Goal: Task Accomplishment & Management: Manage account settings

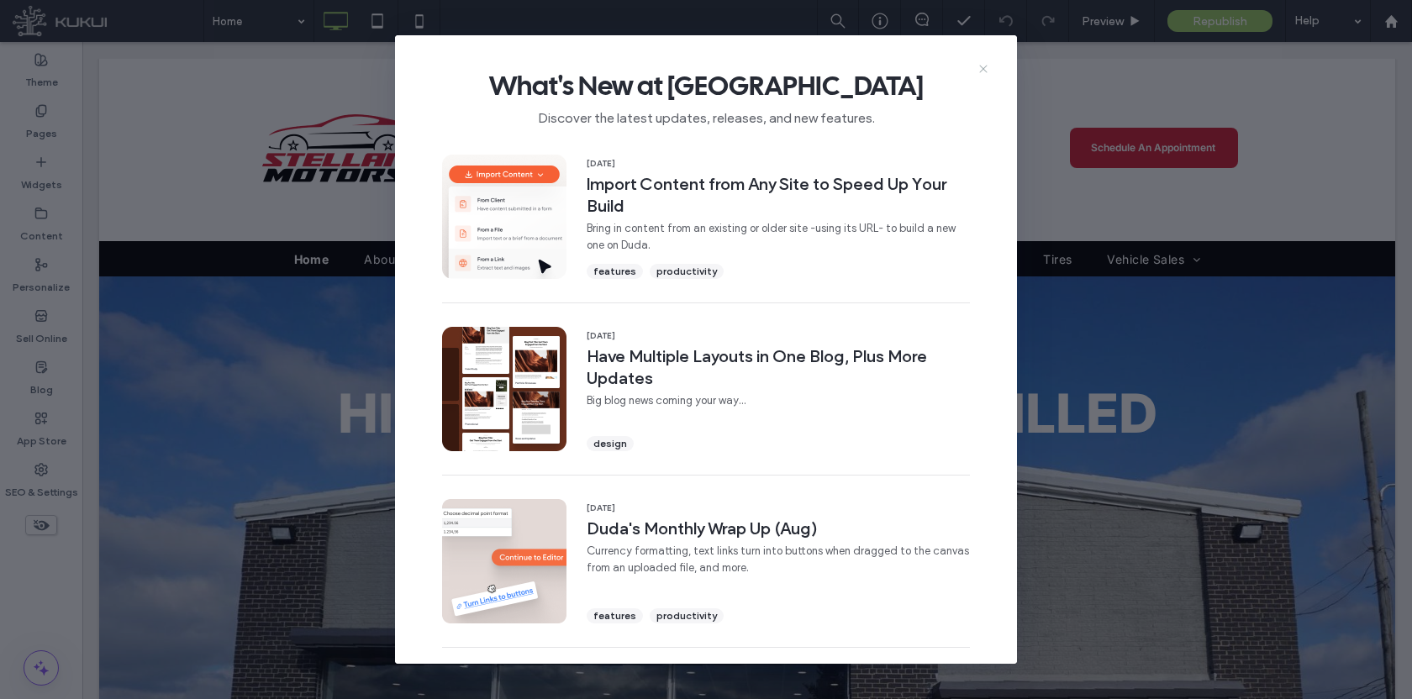
drag, startPoint x: 981, startPoint y: 71, endPoint x: 567, endPoint y: 29, distance: 415.5
click at [981, 71] on icon at bounding box center [982, 68] width 13 height 13
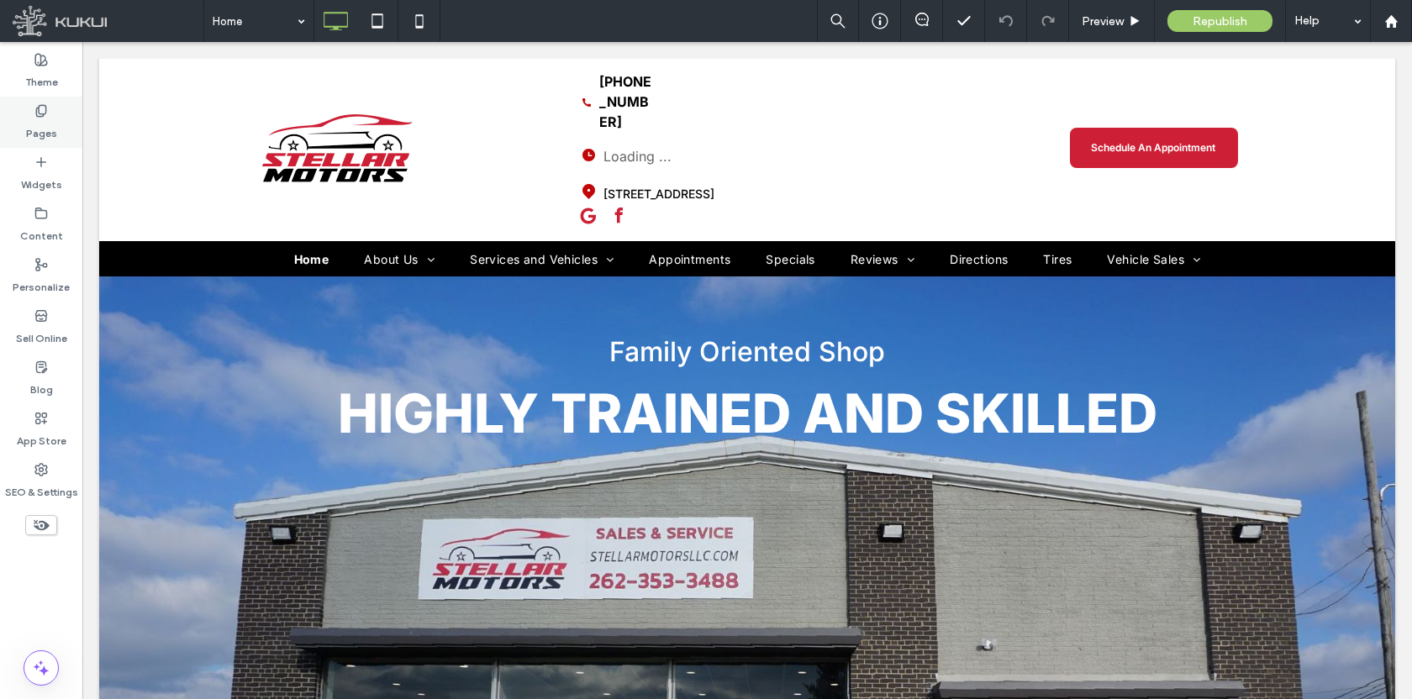
click at [50, 110] on div "Pages" at bounding box center [41, 122] width 82 height 51
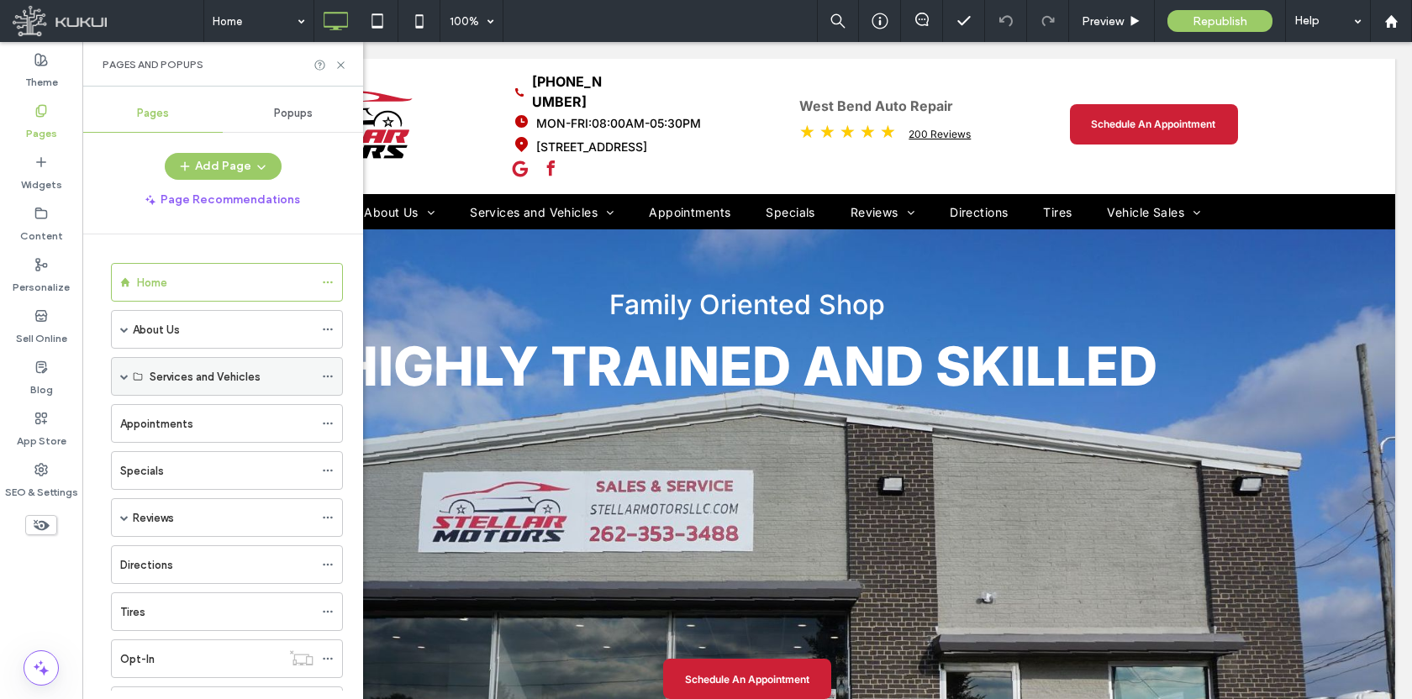
click at [128, 376] on span at bounding box center [124, 376] width 8 height 8
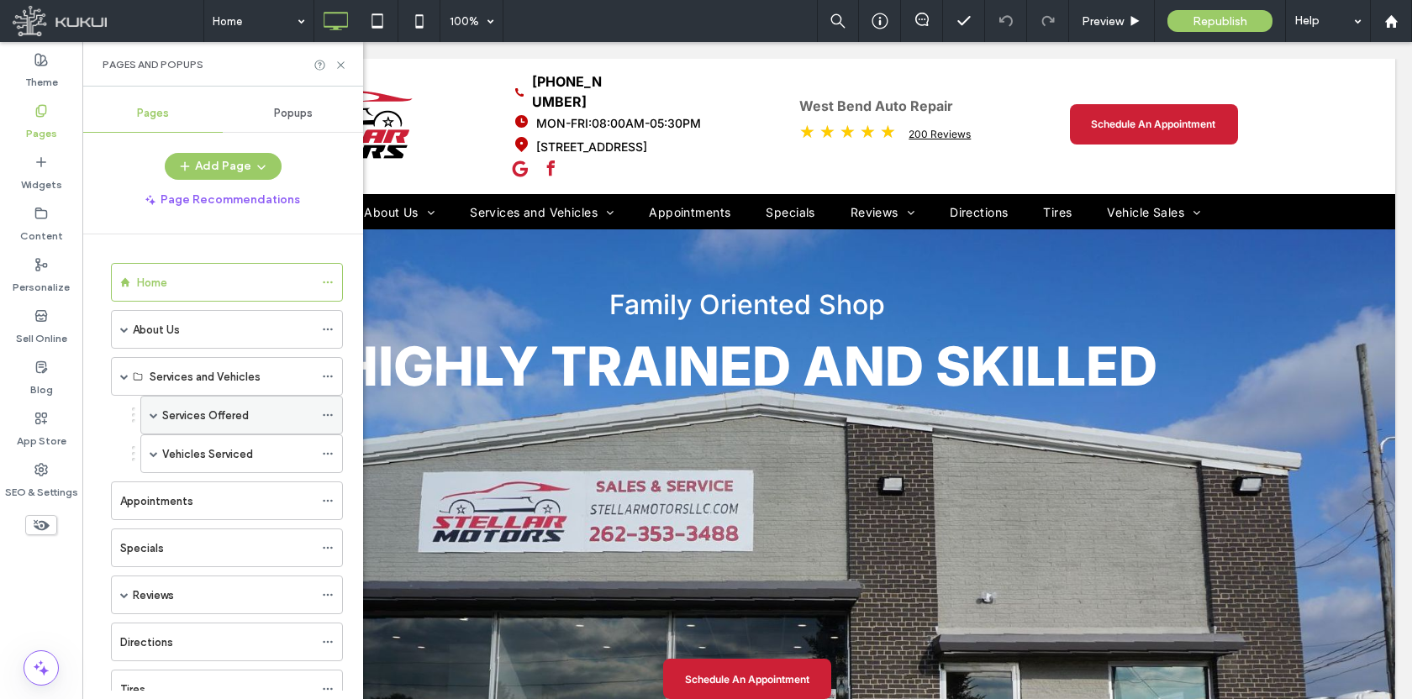
click at [234, 423] on label "Services Offered" at bounding box center [205, 415] width 87 height 29
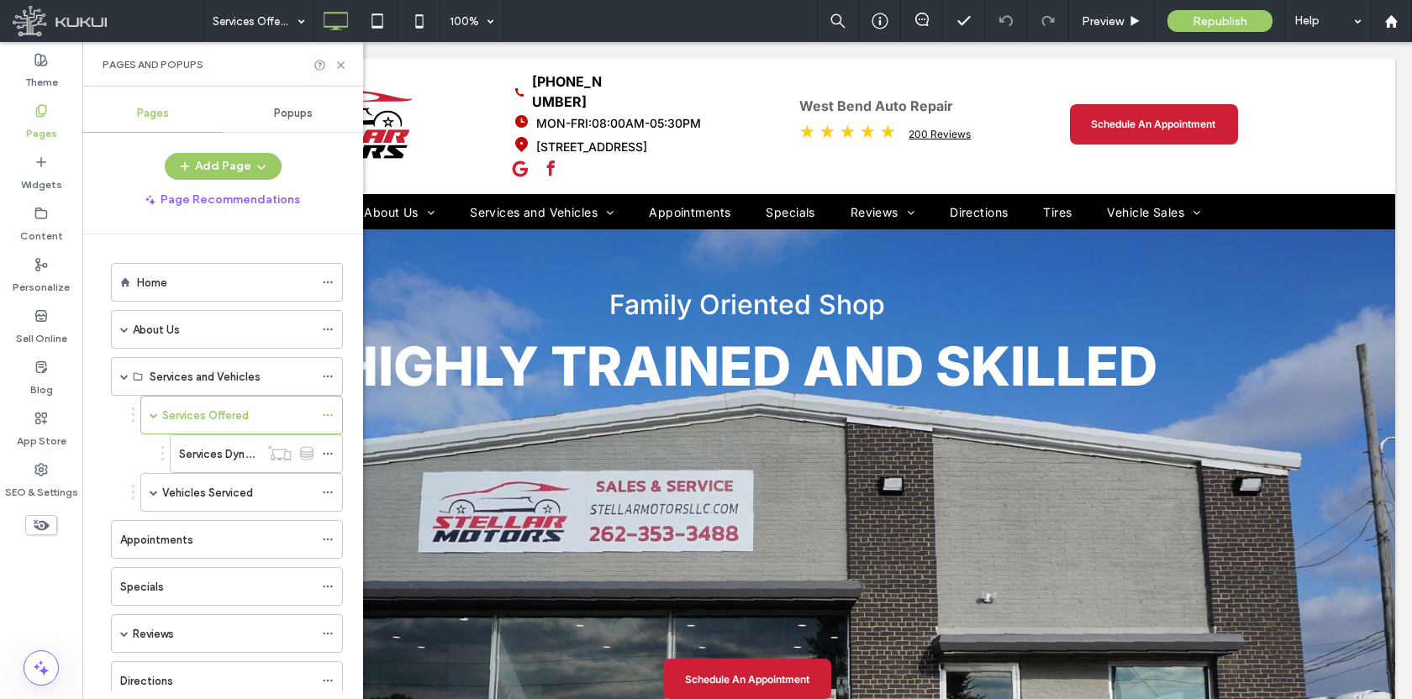
click at [220, 452] on label "Services Dynamic" at bounding box center [224, 453] width 90 height 29
click at [220, 452] on div at bounding box center [706, 349] width 1412 height 699
click at [342, 64] on icon at bounding box center [340, 65] width 13 height 13
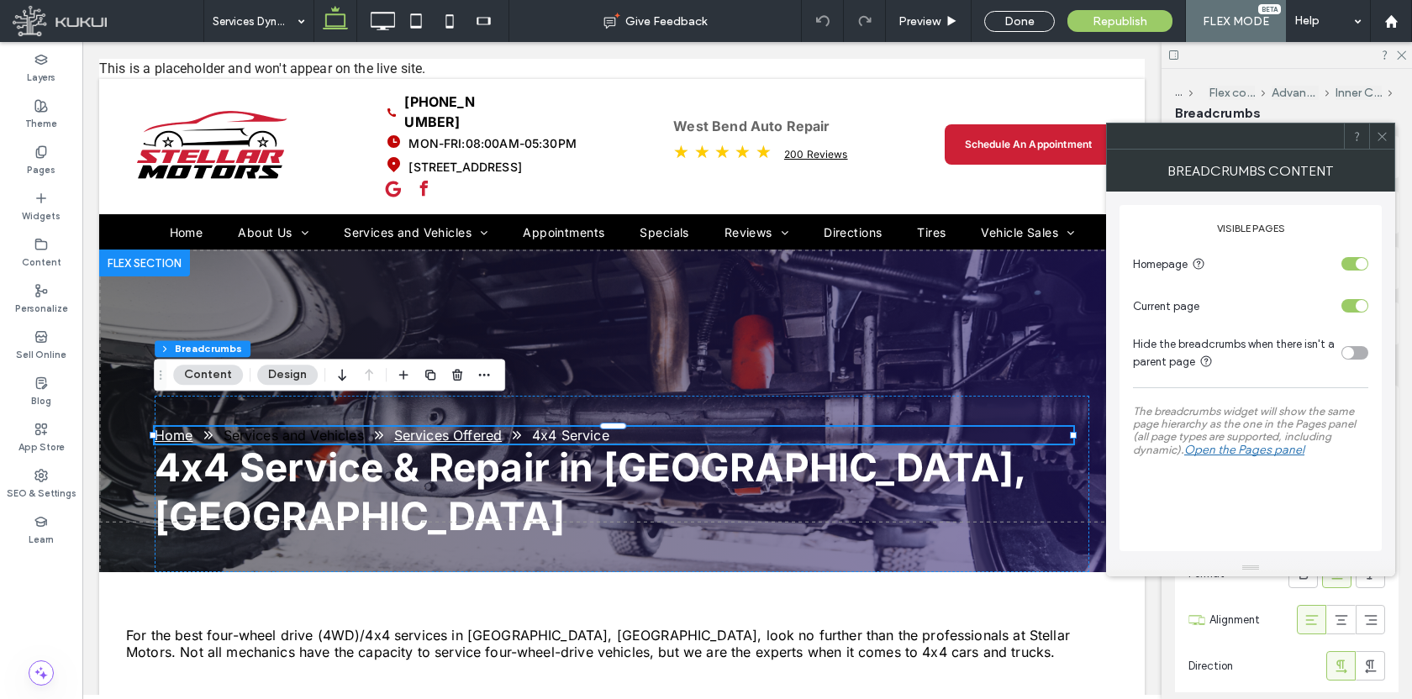
click at [1377, 143] on span at bounding box center [1381, 136] width 13 height 25
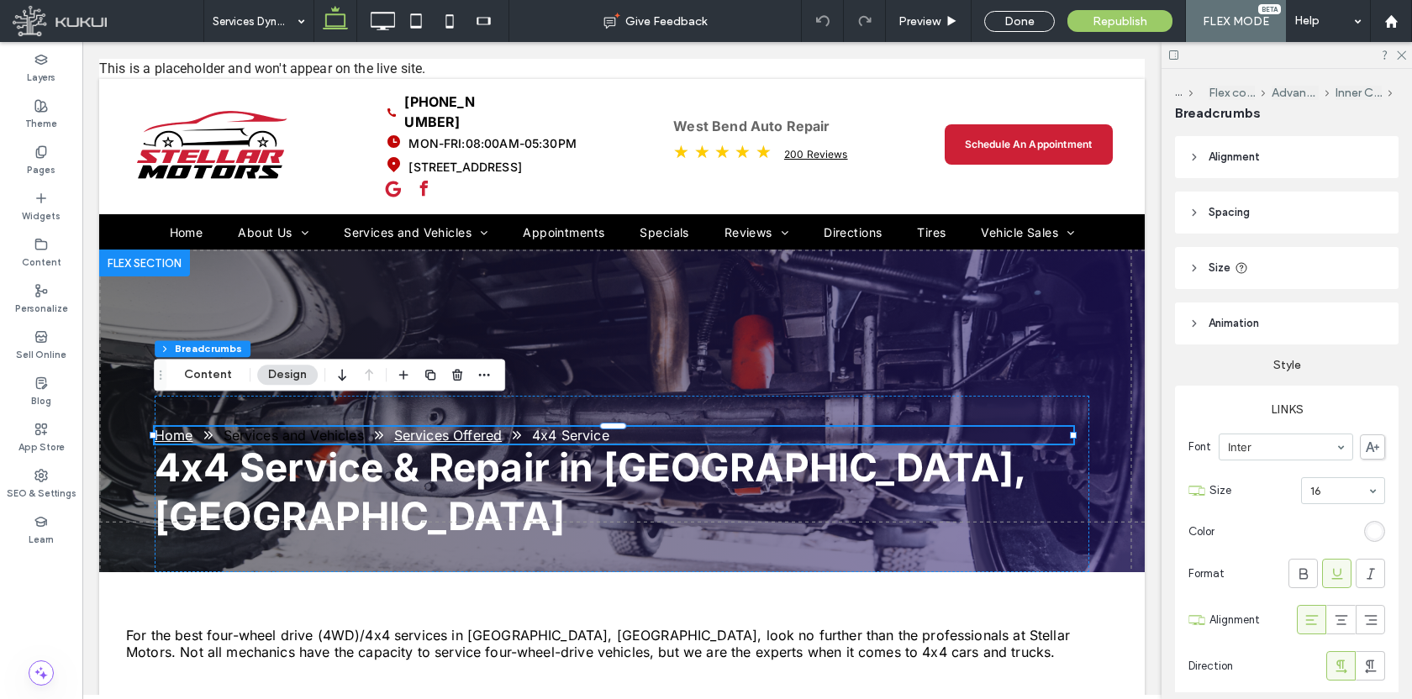
click at [1397, 61] on div at bounding box center [1286, 55] width 250 height 26
click at [1401, 59] on icon at bounding box center [1400, 54] width 11 height 11
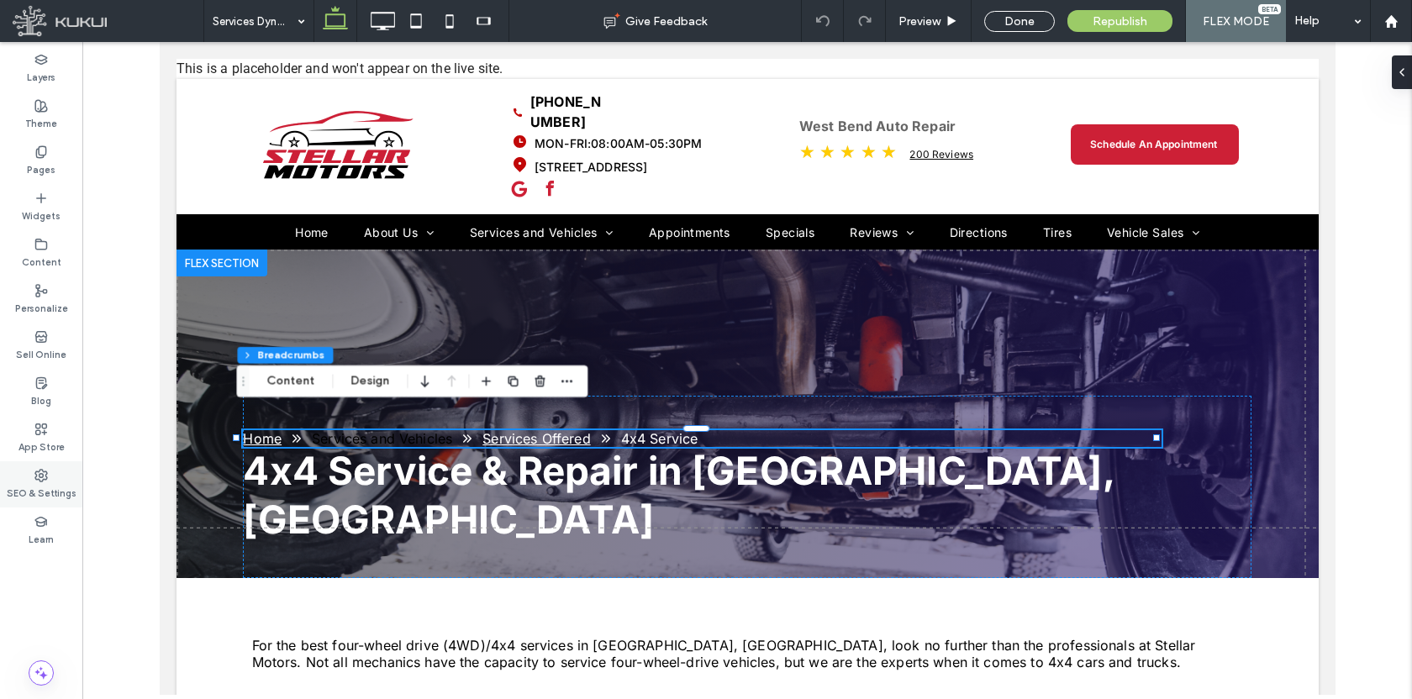
click at [57, 501] on div "SEO & Settings" at bounding box center [41, 484] width 82 height 46
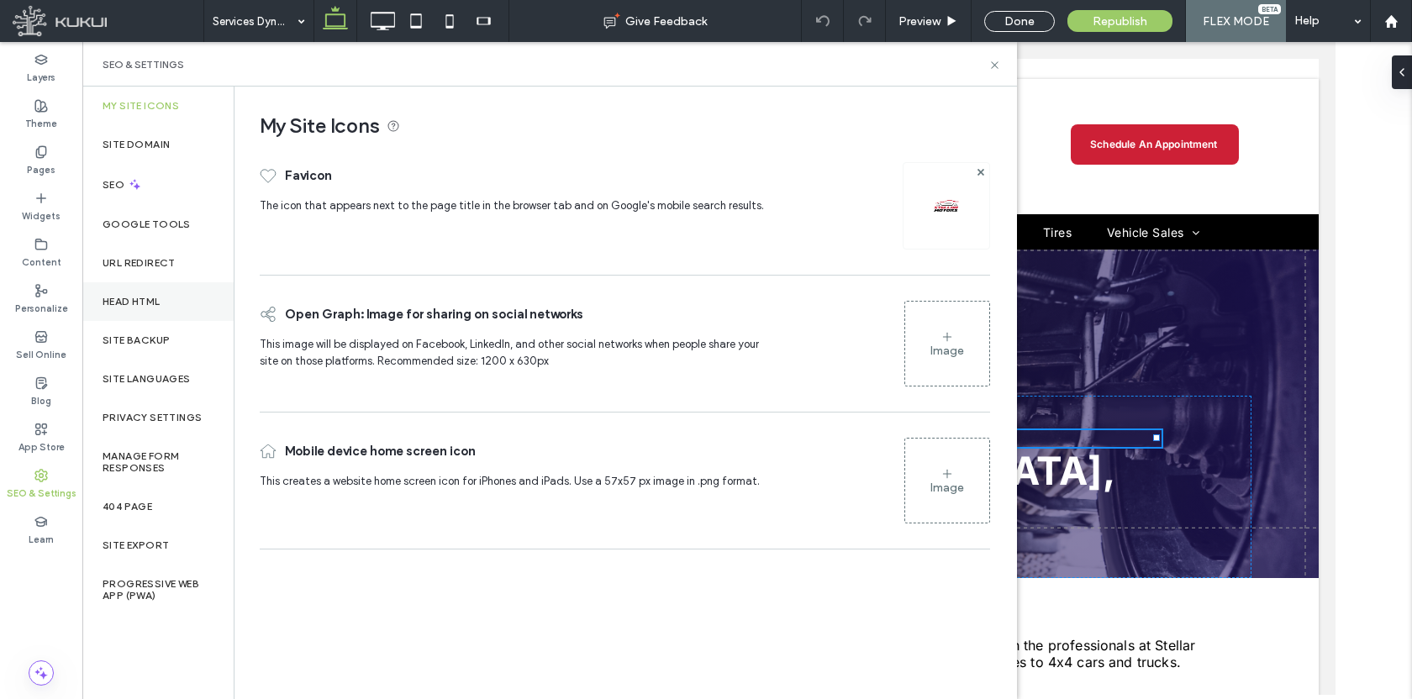
click at [153, 308] on div "Head HTML" at bounding box center [157, 301] width 151 height 39
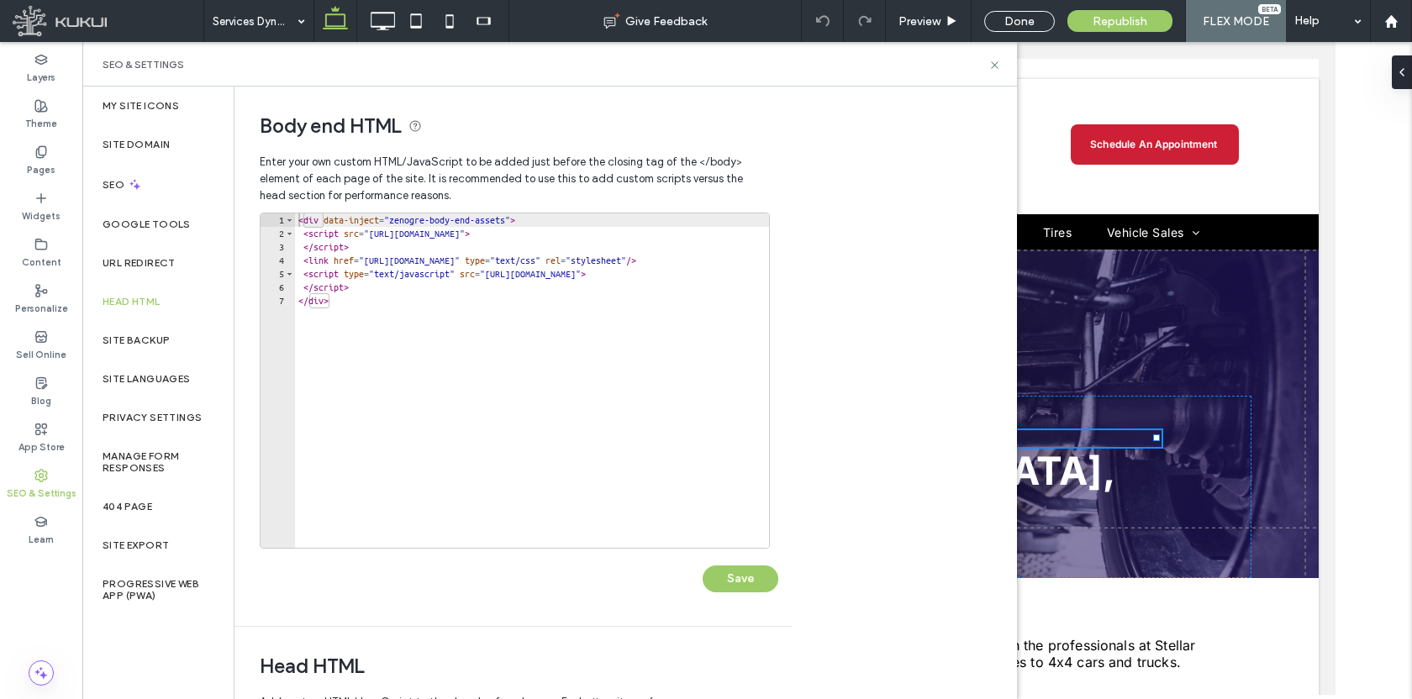
type textarea "******"
click at [398, 367] on div "< div data-inject = "zenogre-body-end-assets" > < script src = "https://zapi.ku…" at bounding box center [667, 393] width 745 height 361
paste textarea "*"
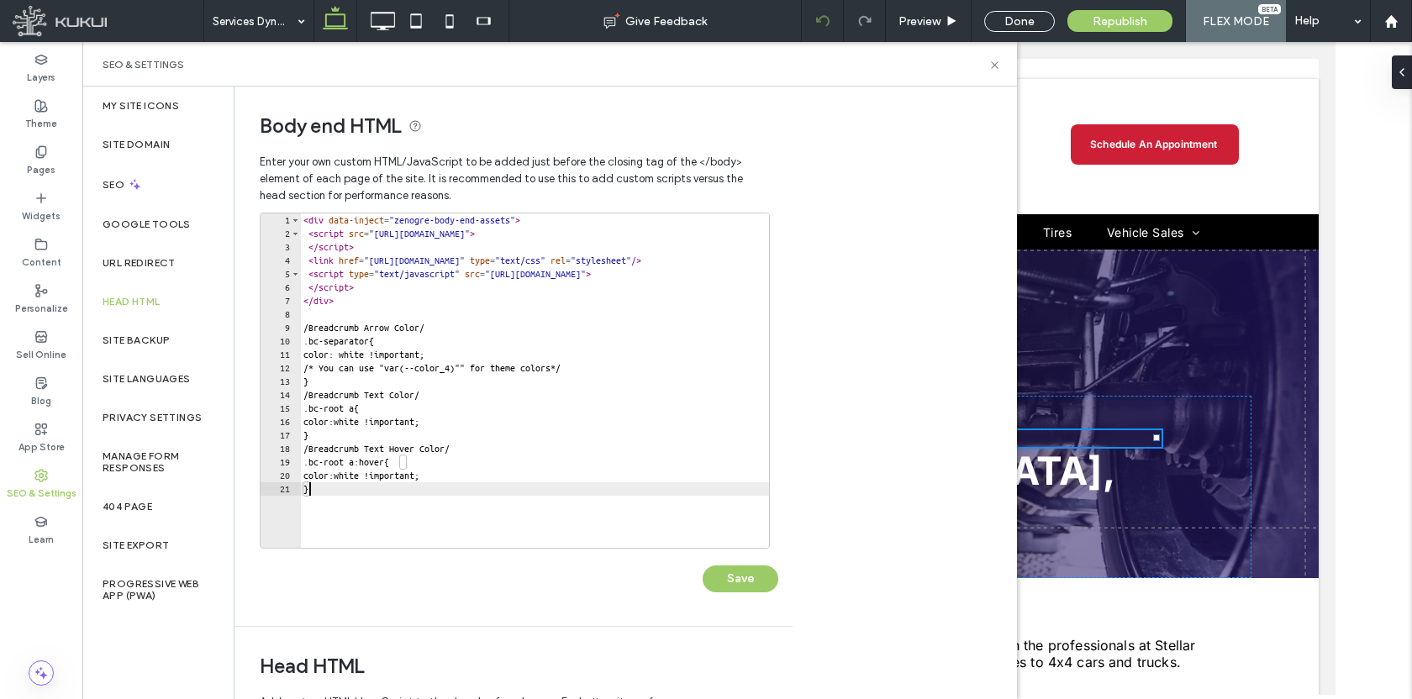
type textarea "*"
click at [359, 318] on div "< div data-inject = "zenogre-body-end-assets" > < script src = "https://zapi.ku…" at bounding box center [672, 387] width 745 height 349
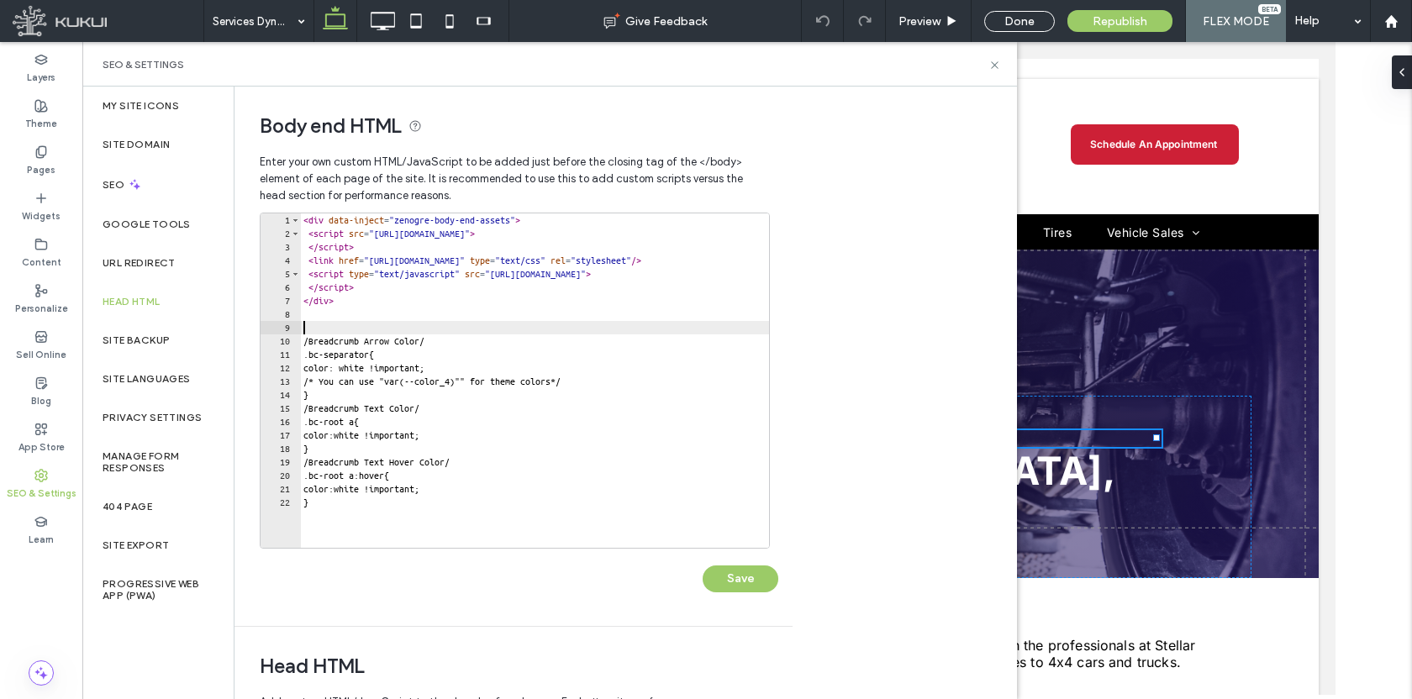
paste textarea "********"
type textarea "********"
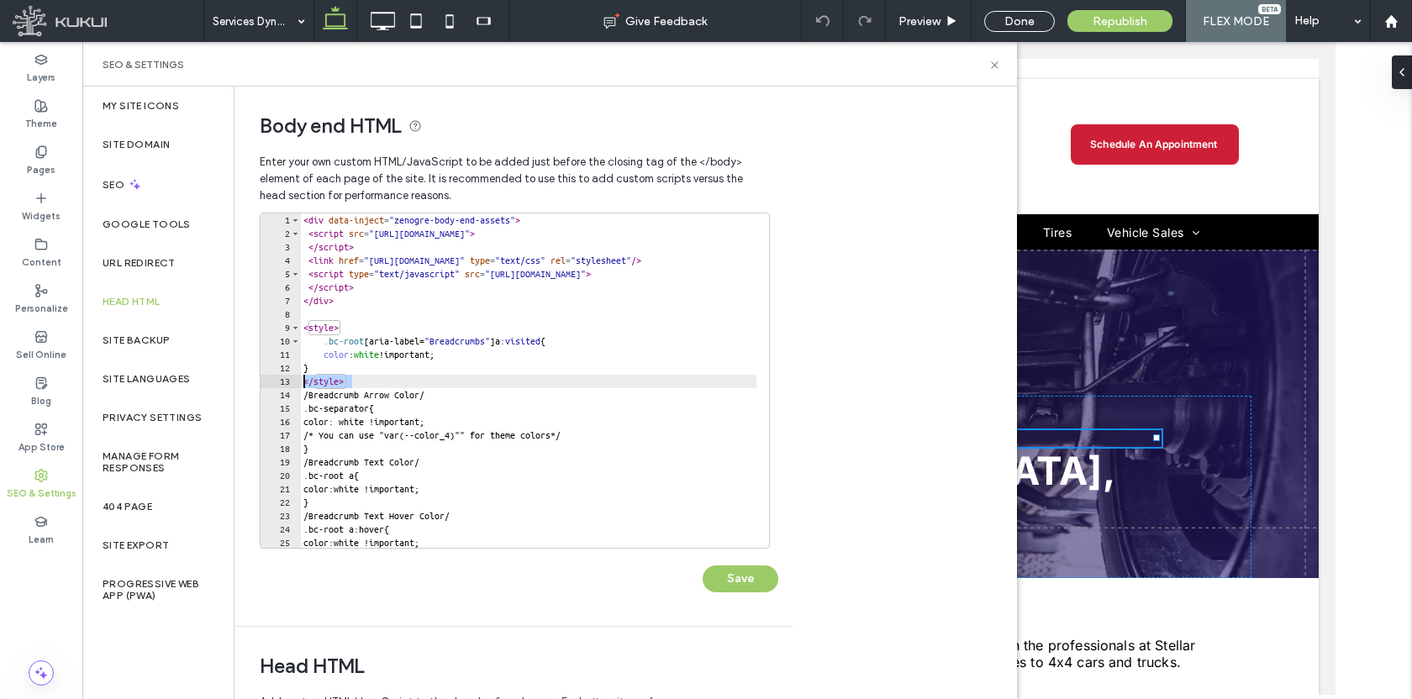
drag, startPoint x: 356, startPoint y: 384, endPoint x: 298, endPoint y: 384, distance: 58.0
click at [298, 384] on div "******** 1 2 3 4 5 6 7 8 9 10 11 12 13 14 15 16 17 18 19 20 21 22 23 24 25 26 <…" at bounding box center [515, 381] width 510 height 336
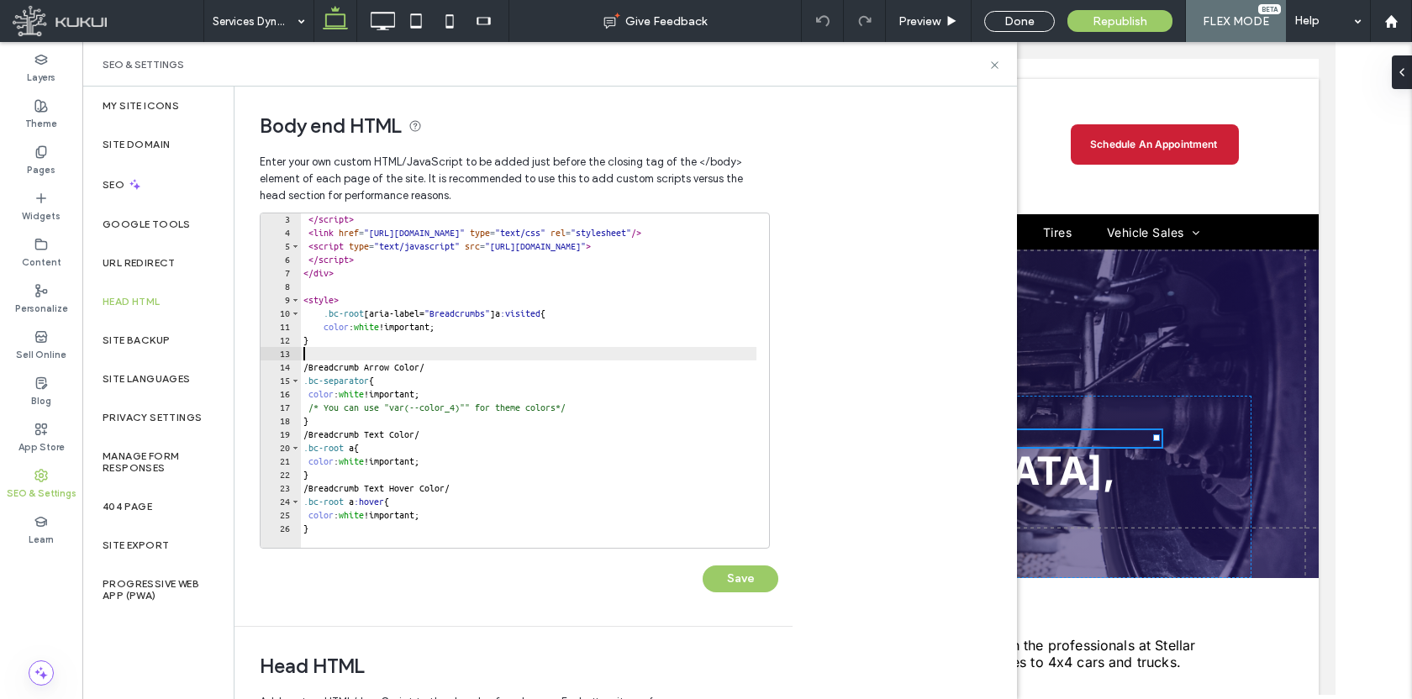
click at [463, 527] on div "</ script > < link href = "https://zapi.kukui.com/_WebBuilderAssets/Secured/Glo…" at bounding box center [672, 387] width 745 height 349
type textarea "*"
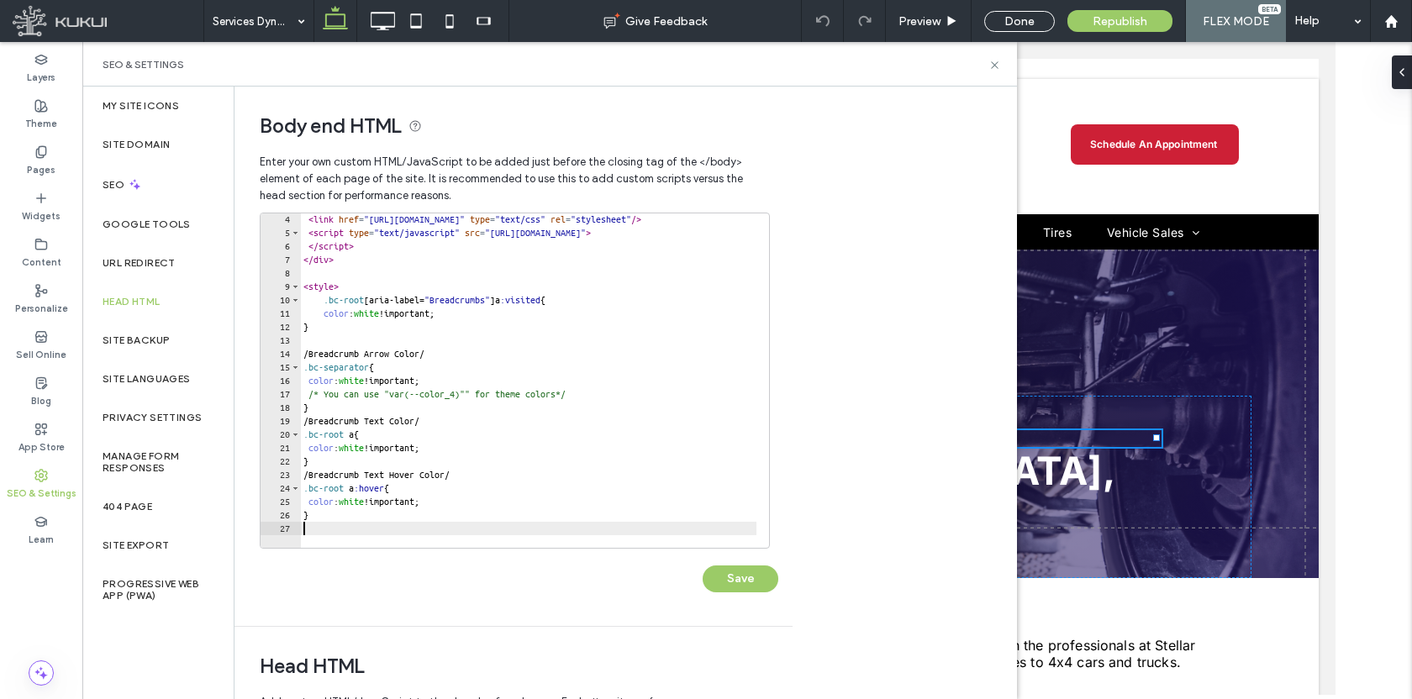
paste textarea "********"
type textarea "********"
click at [766, 589] on button "Save" at bounding box center [740, 578] width 76 height 27
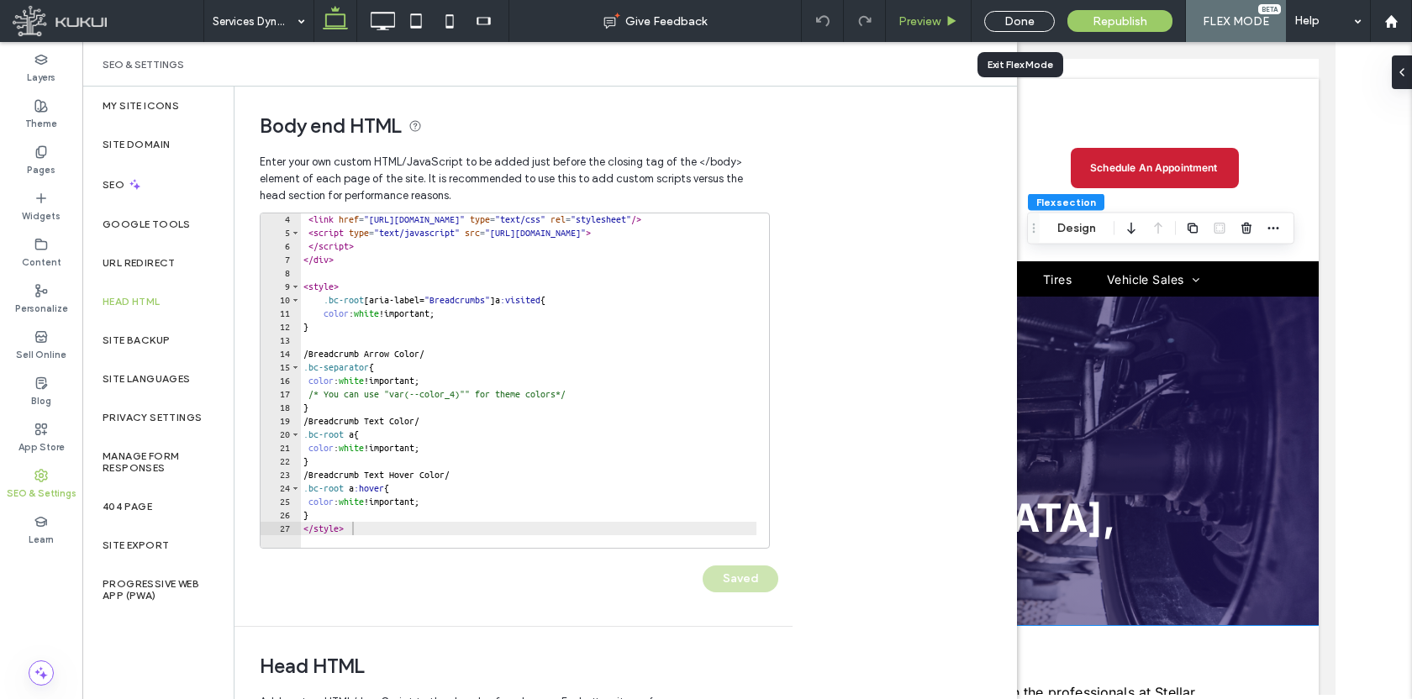
scroll to position [0, 0]
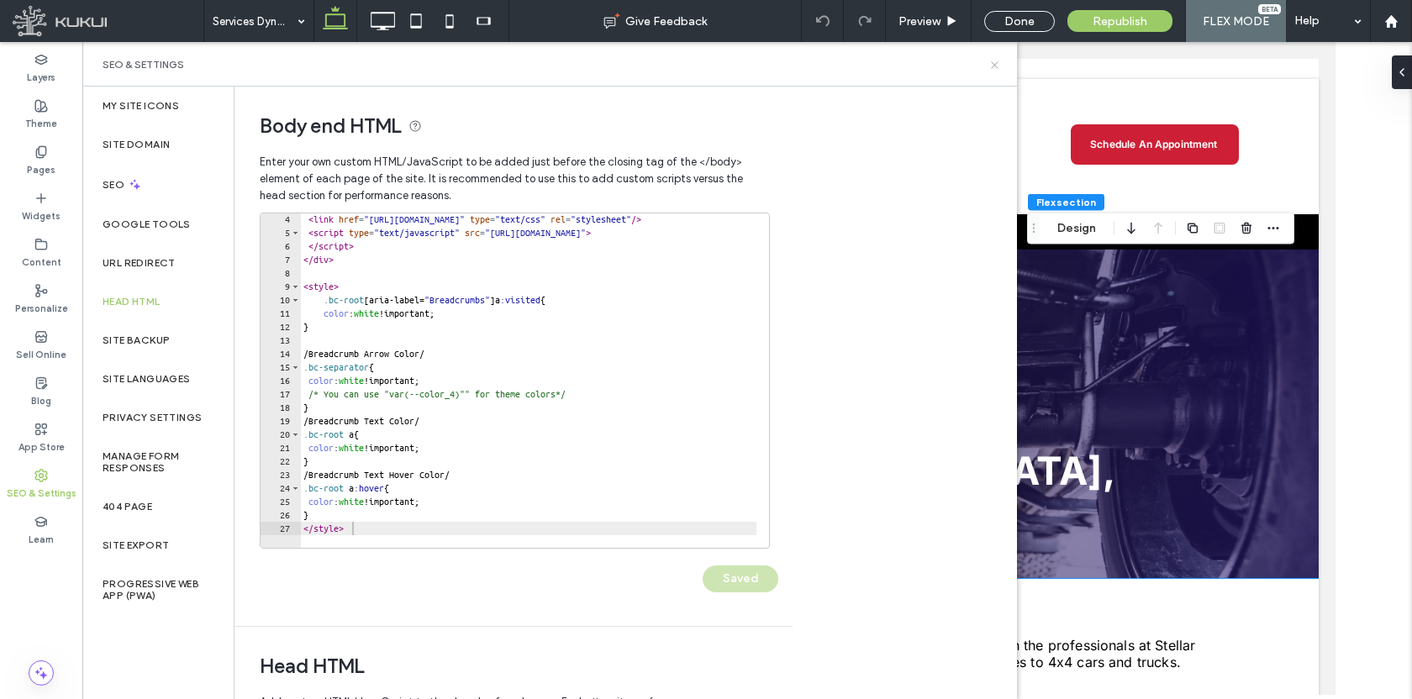
click at [988, 67] on icon at bounding box center [994, 65] width 13 height 13
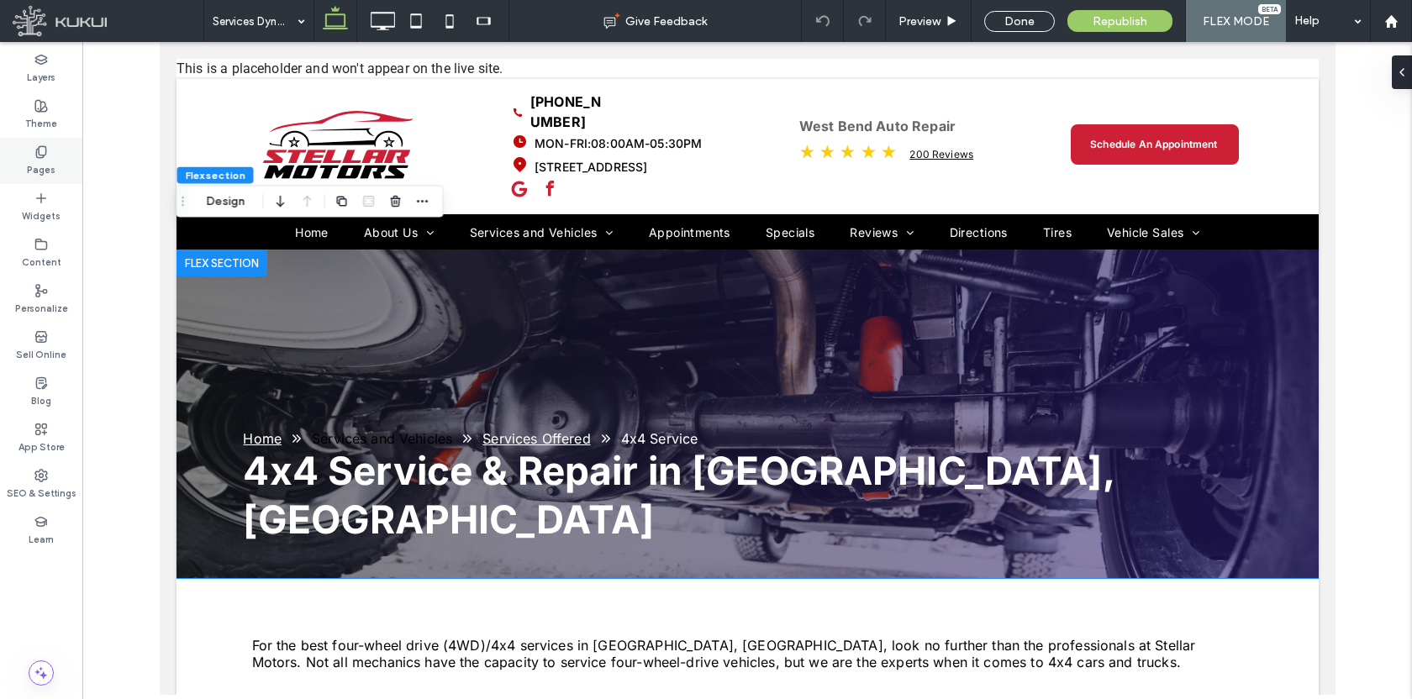
click at [39, 166] on label "Pages" at bounding box center [41, 168] width 29 height 18
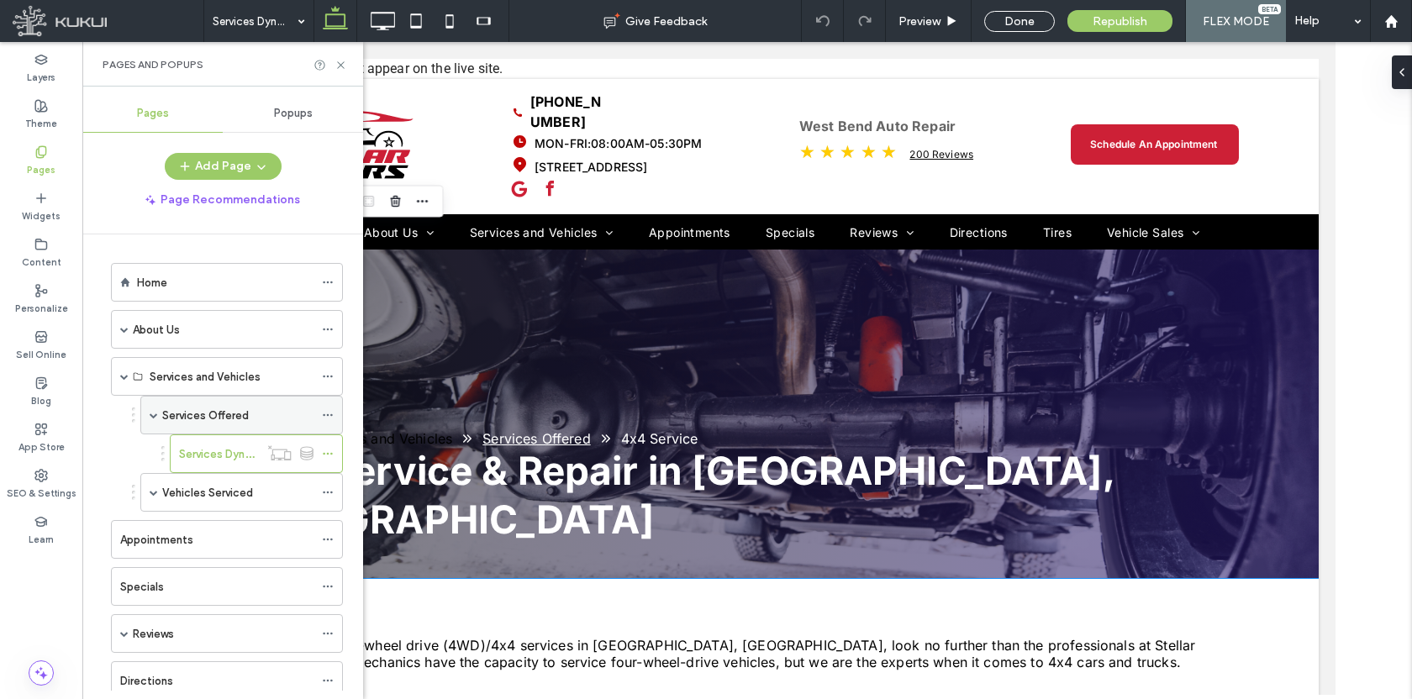
click at [187, 414] on label "Services Offered" at bounding box center [205, 415] width 87 height 29
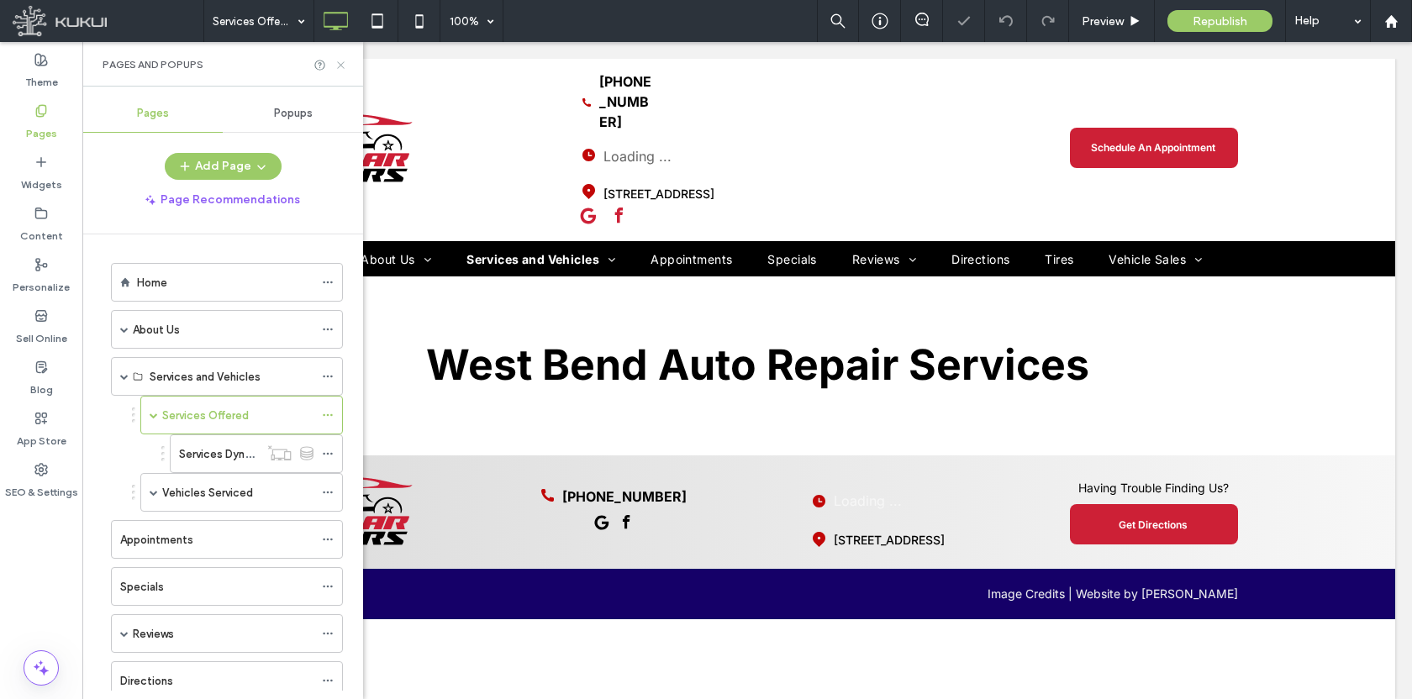
click at [339, 65] on icon at bounding box center [340, 65] width 13 height 13
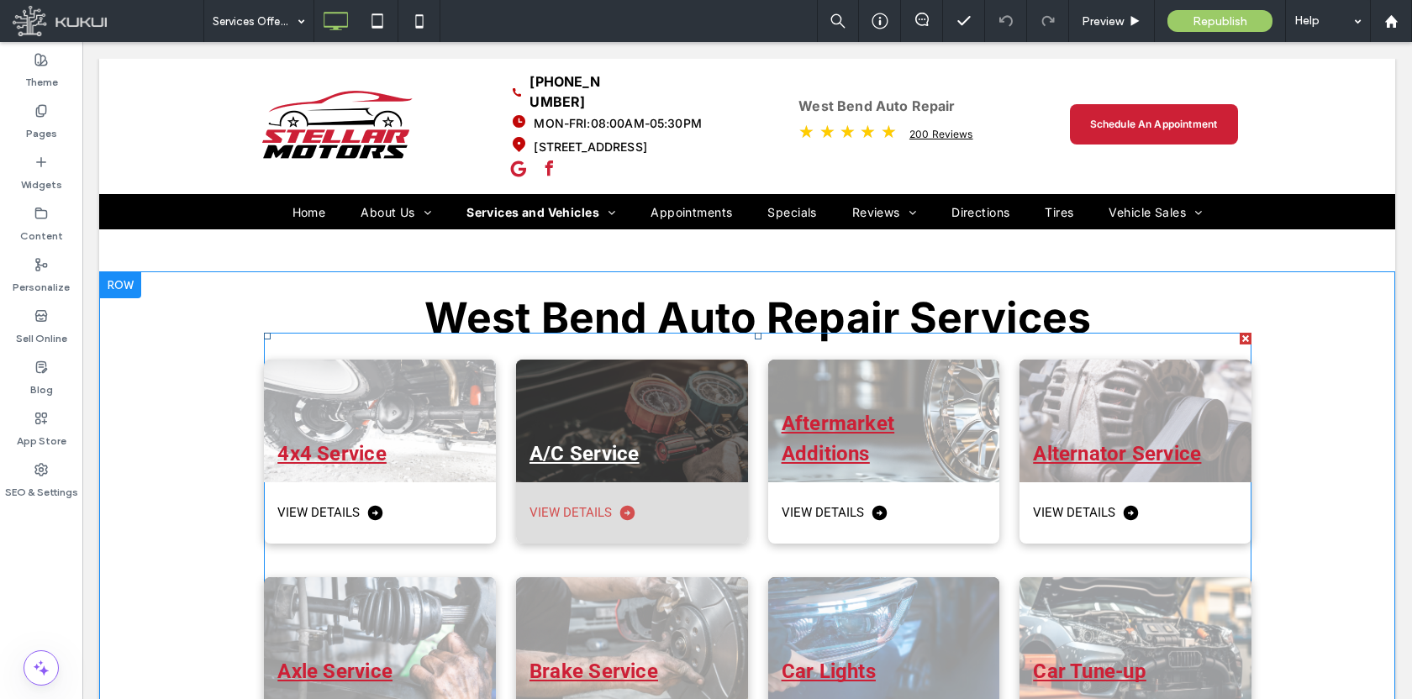
click at [660, 366] on div at bounding box center [632, 421] width 232 height 123
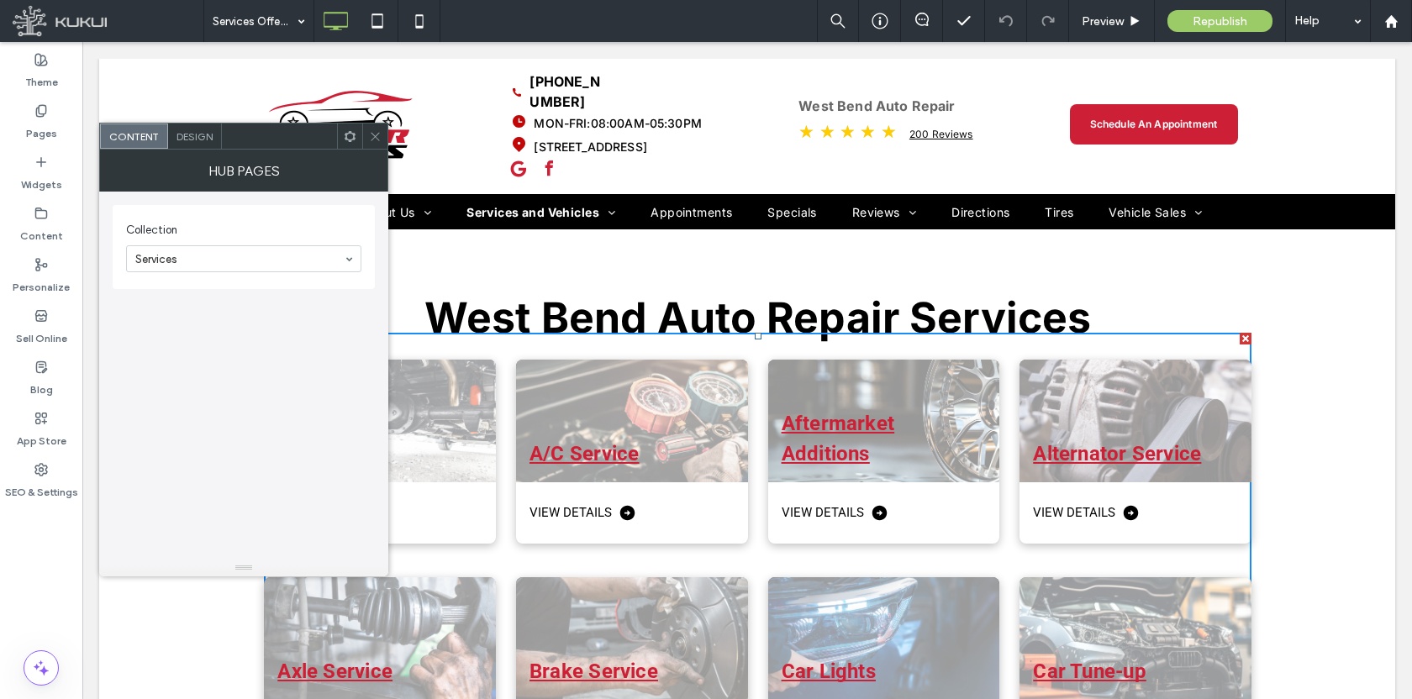
click at [370, 134] on icon at bounding box center [375, 136] width 13 height 13
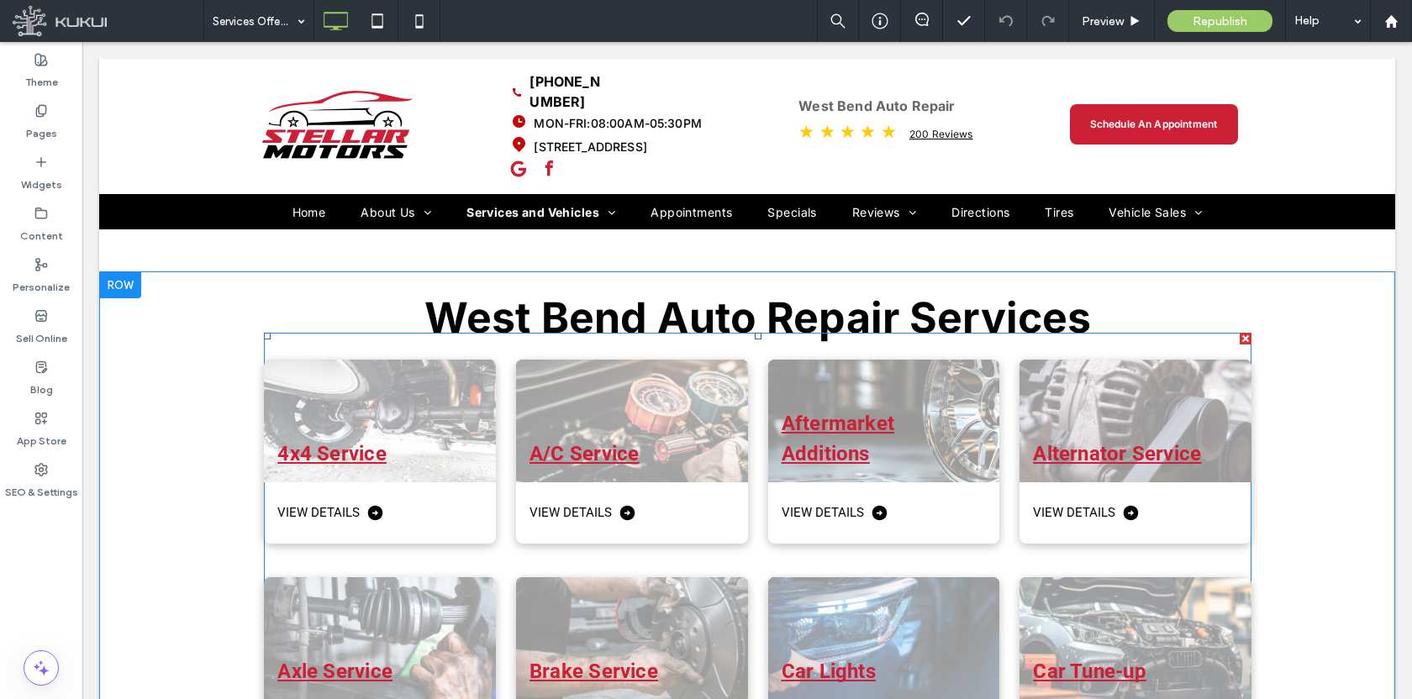
click at [749, 383] on div "Aftermarket Additions View Details" at bounding box center [874, 442] width 252 height 218
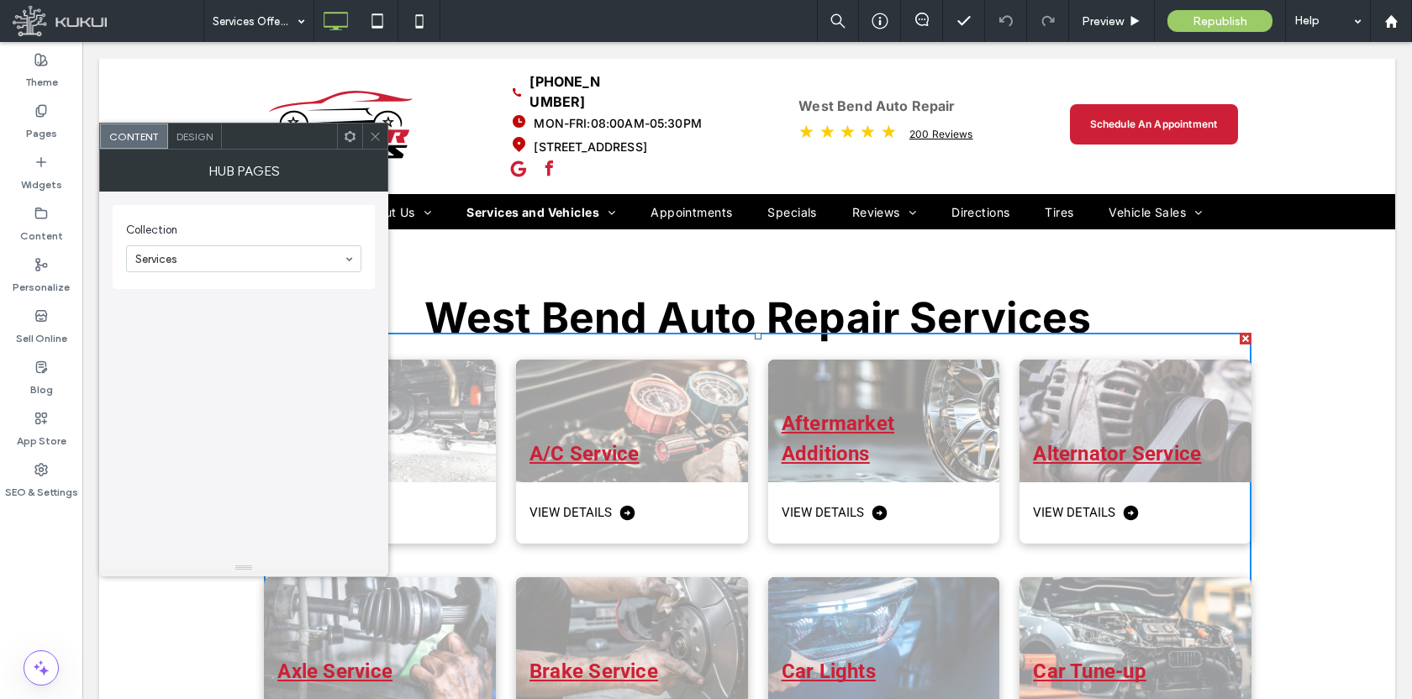
click at [749, 383] on div "Aftermarket Additions View Details" at bounding box center [874, 442] width 252 height 218
click at [369, 134] on icon at bounding box center [375, 136] width 13 height 13
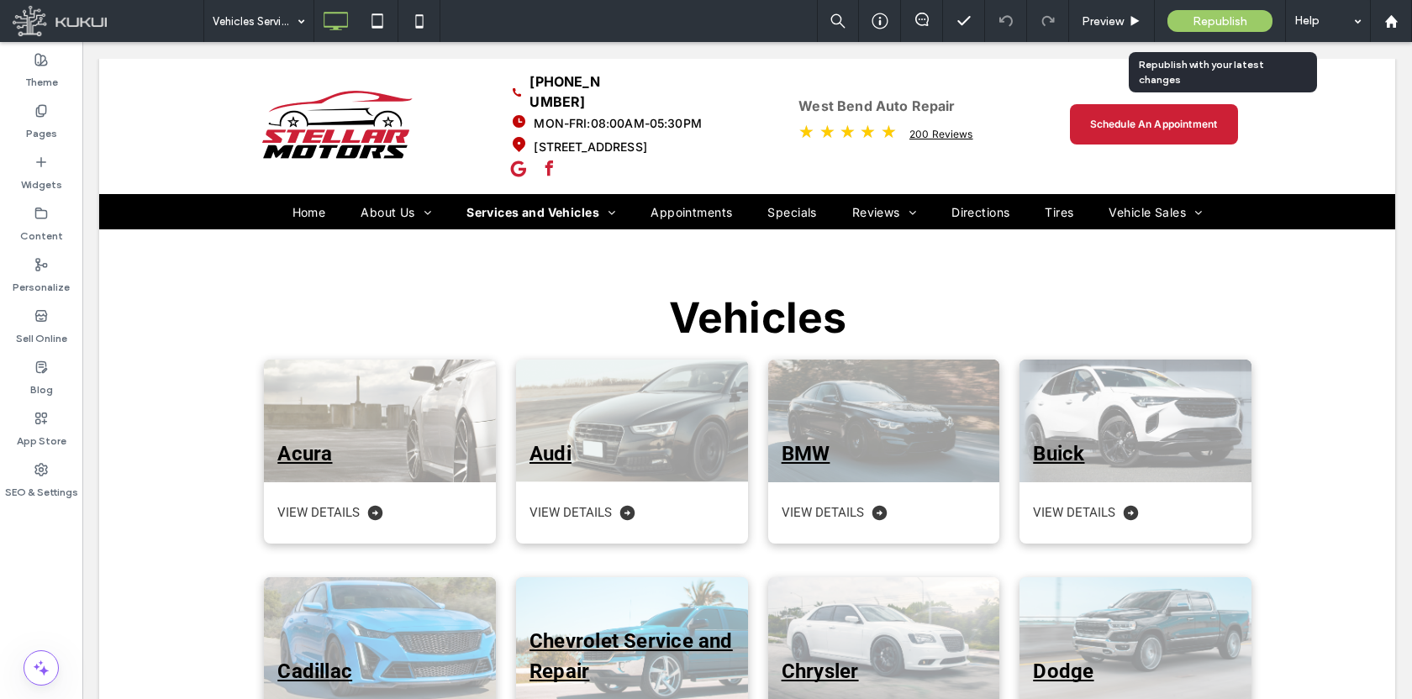
click at [1207, 29] on div "Republish" at bounding box center [1219, 21] width 105 height 22
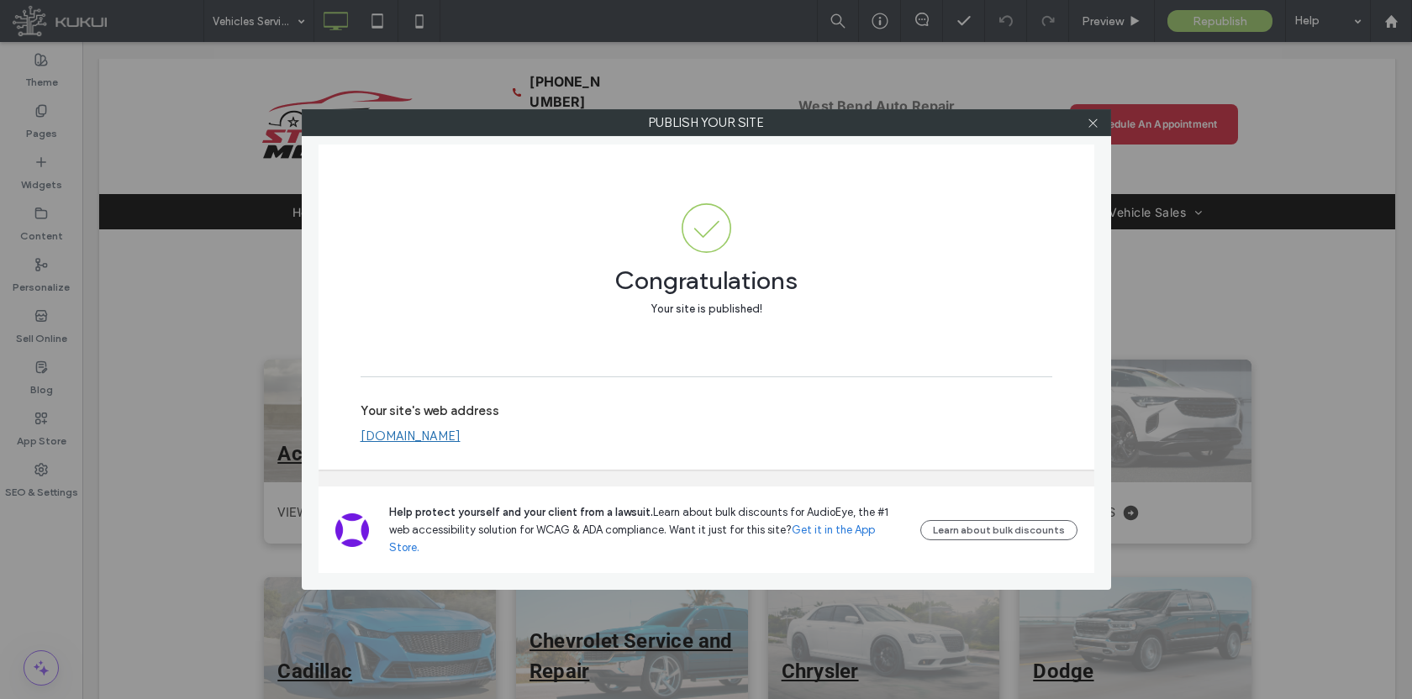
click at [1099, 122] on div at bounding box center [1093, 122] width 25 height 25
click at [1093, 124] on icon at bounding box center [1092, 123] width 13 height 13
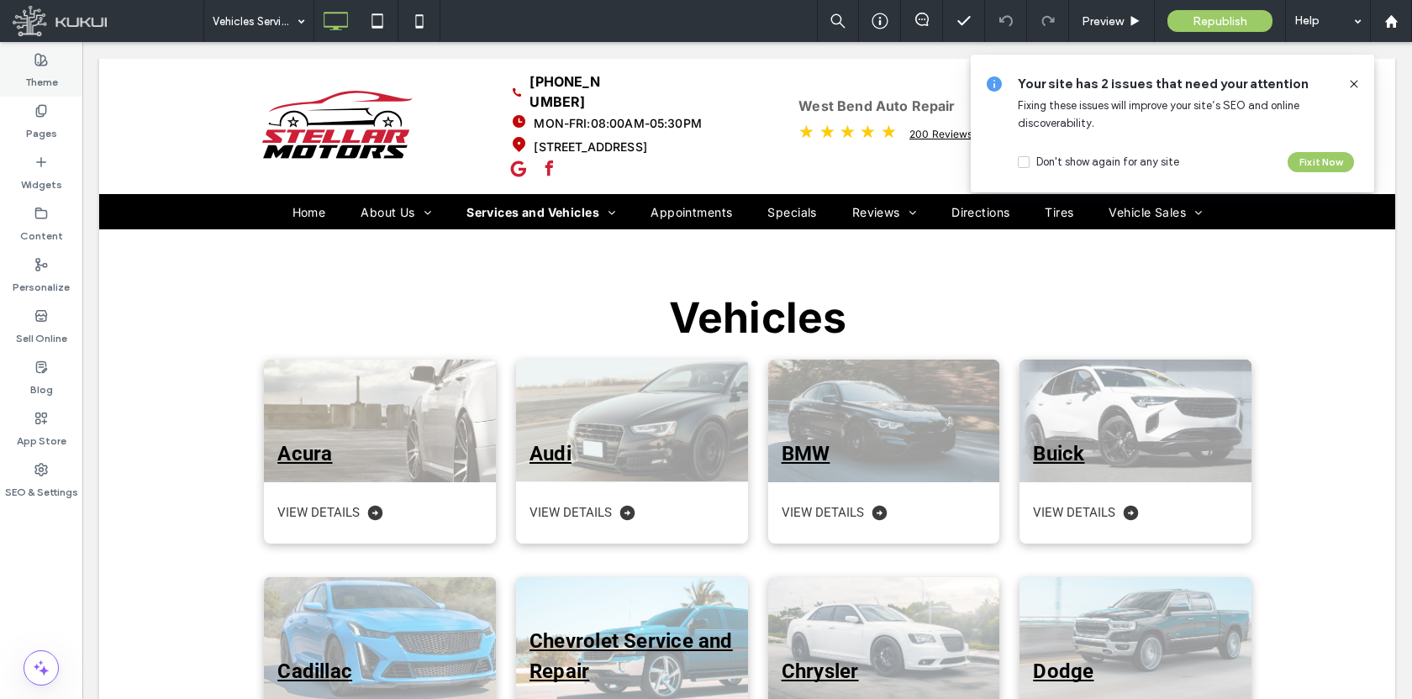
click at [43, 95] on div "Theme" at bounding box center [41, 70] width 82 height 51
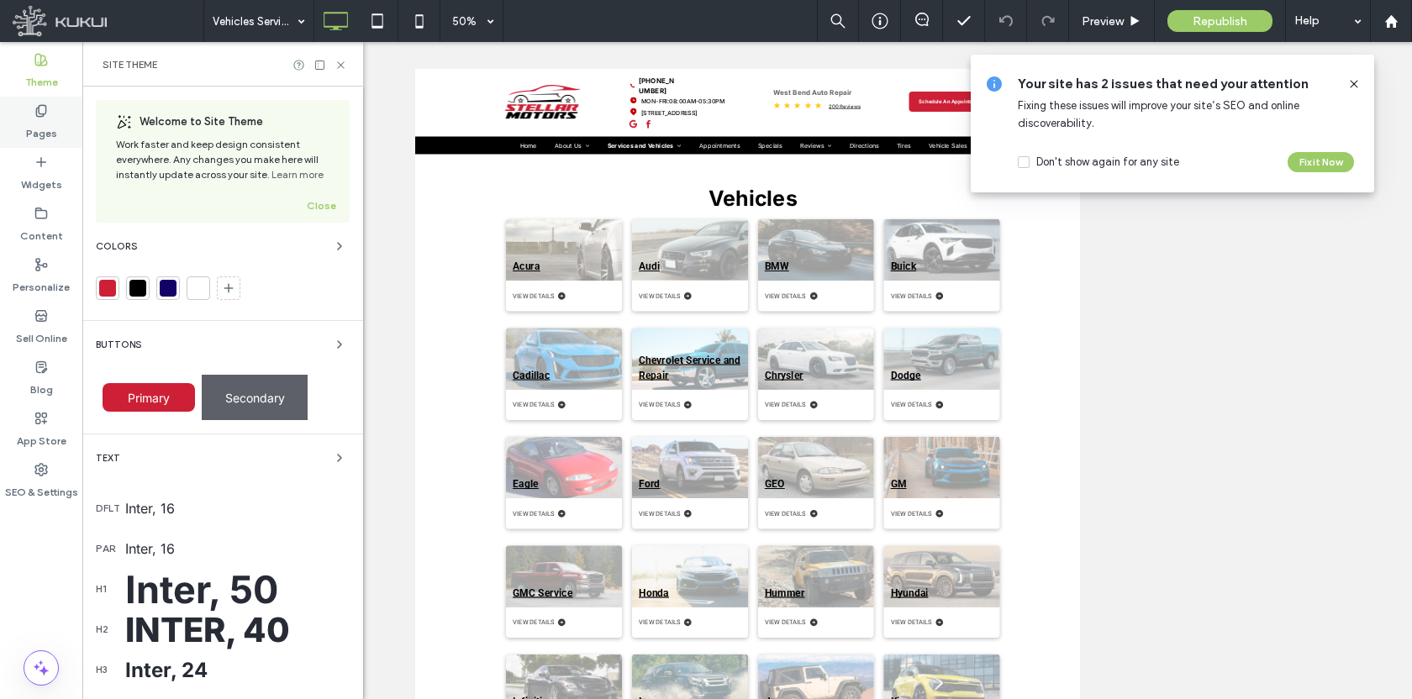
click at [44, 107] on icon at bounding box center [40, 110] width 13 height 13
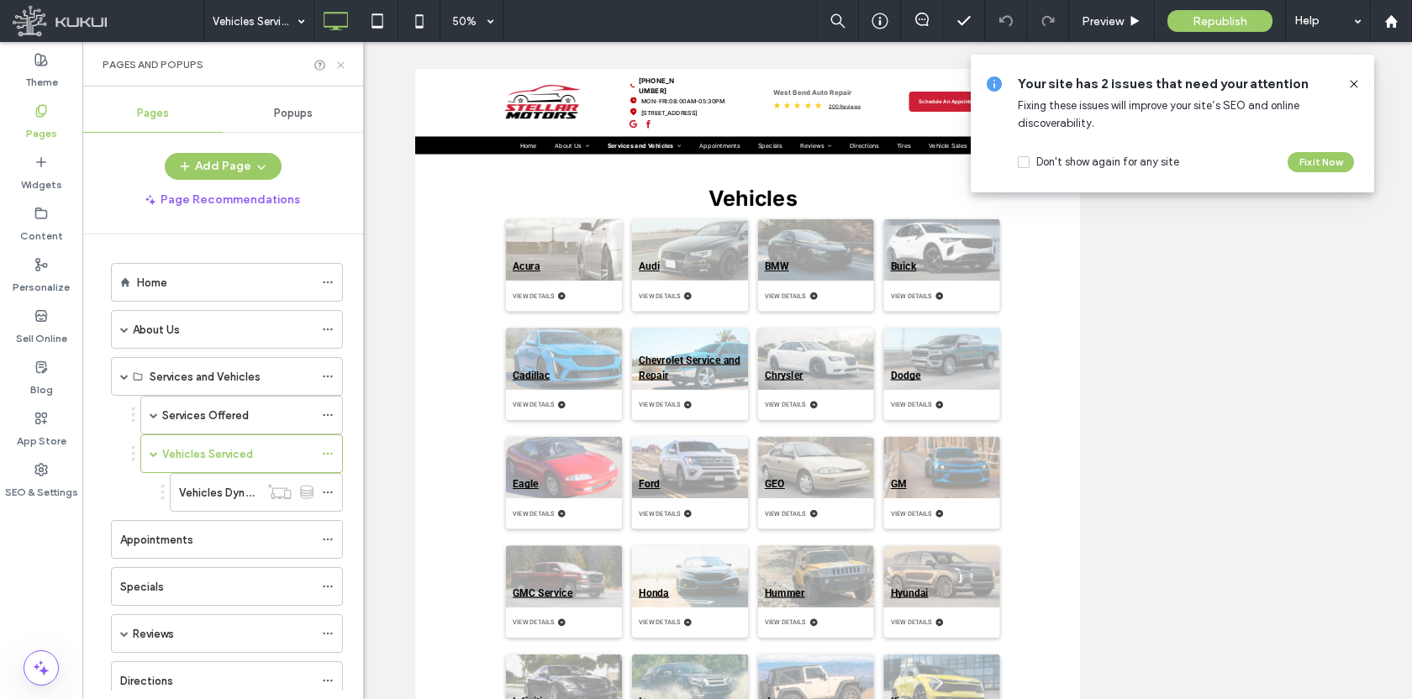
click at [343, 66] on icon at bounding box center [340, 65] width 13 height 13
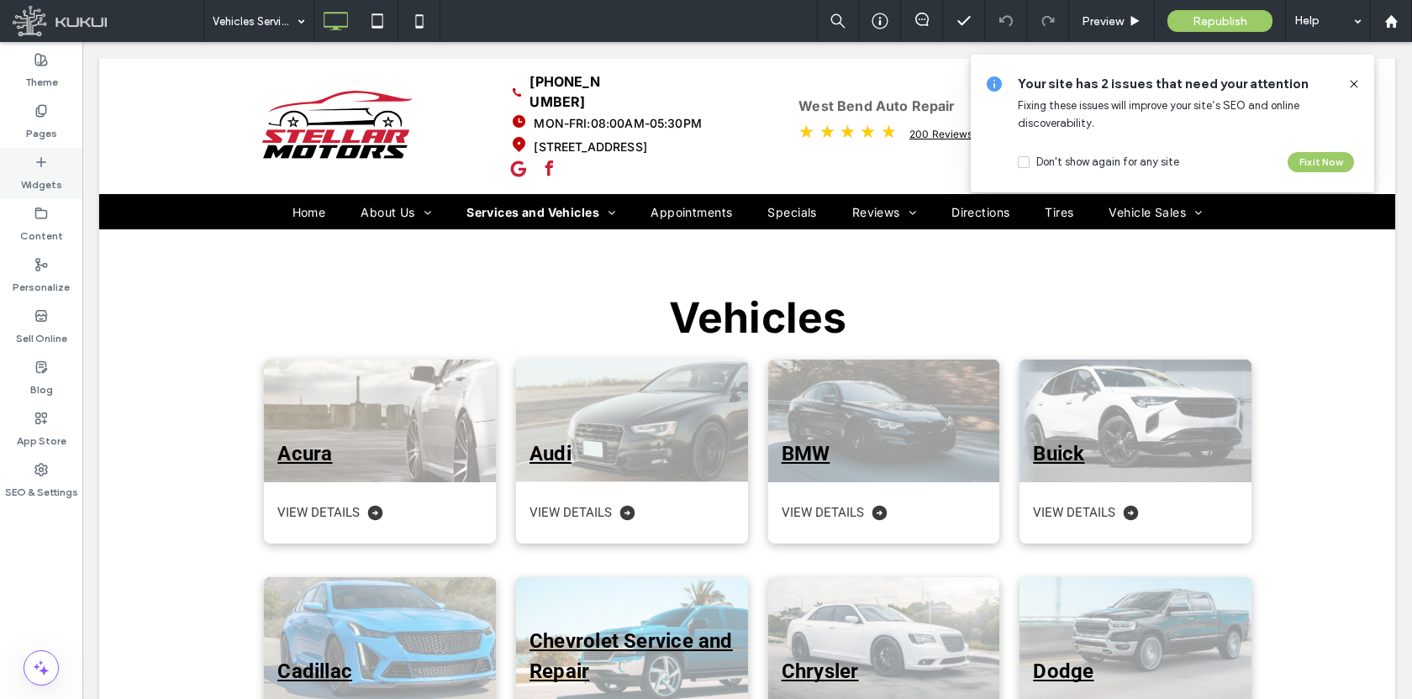
click at [19, 132] on div "Pages" at bounding box center [41, 122] width 82 height 51
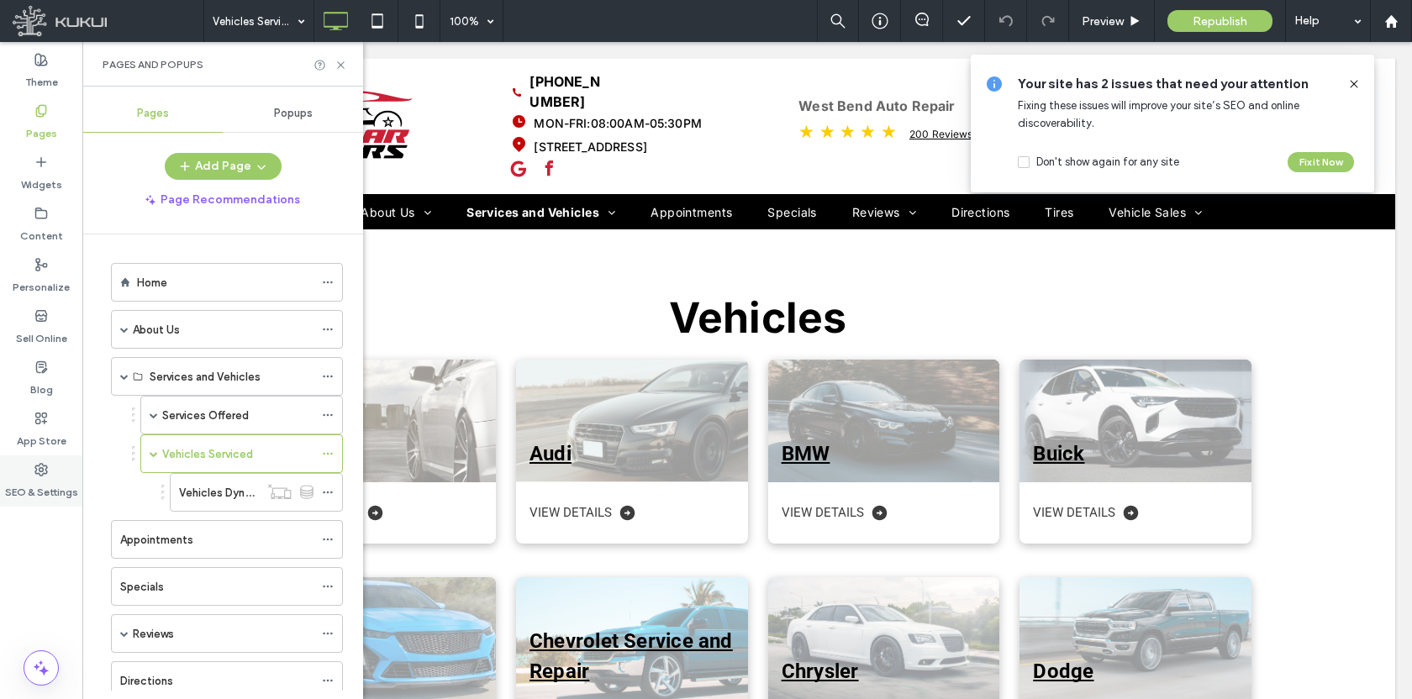
click at [57, 477] on label "SEO & Settings" at bounding box center [41, 488] width 73 height 24
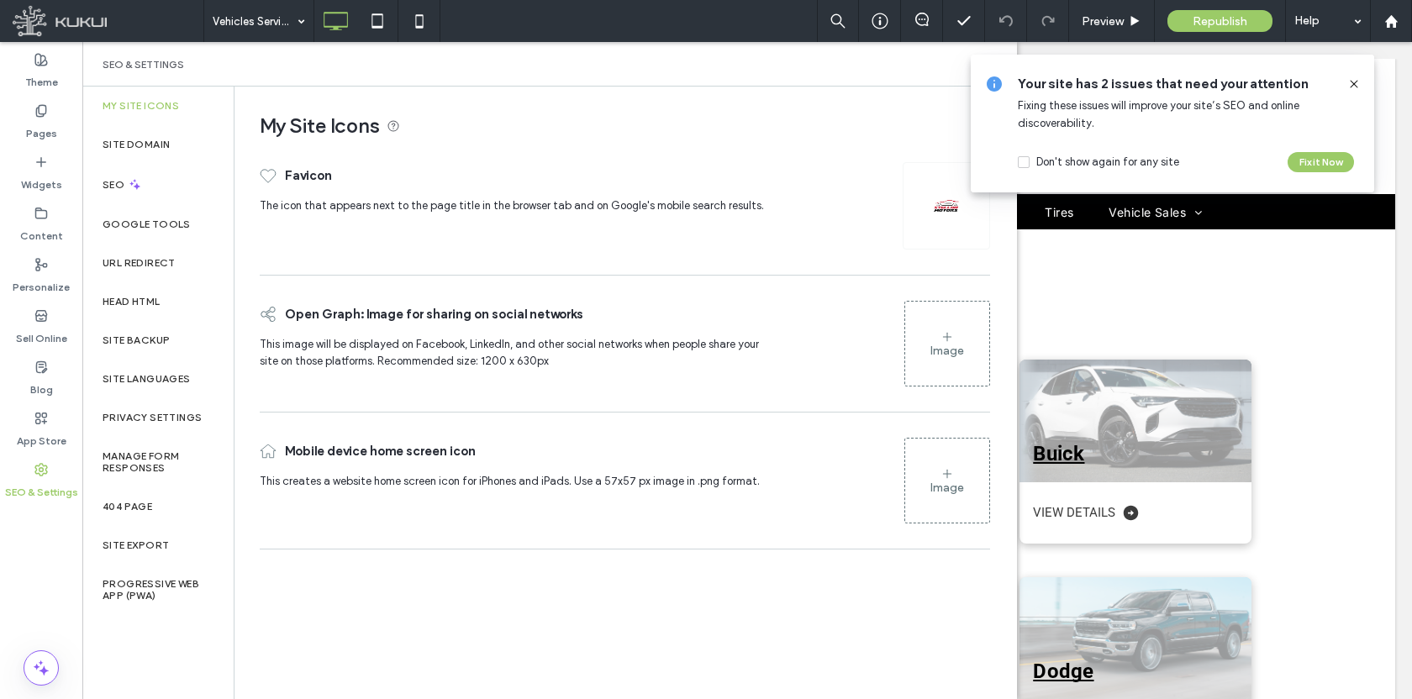
click at [134, 314] on div "Head HTML" at bounding box center [157, 301] width 151 height 39
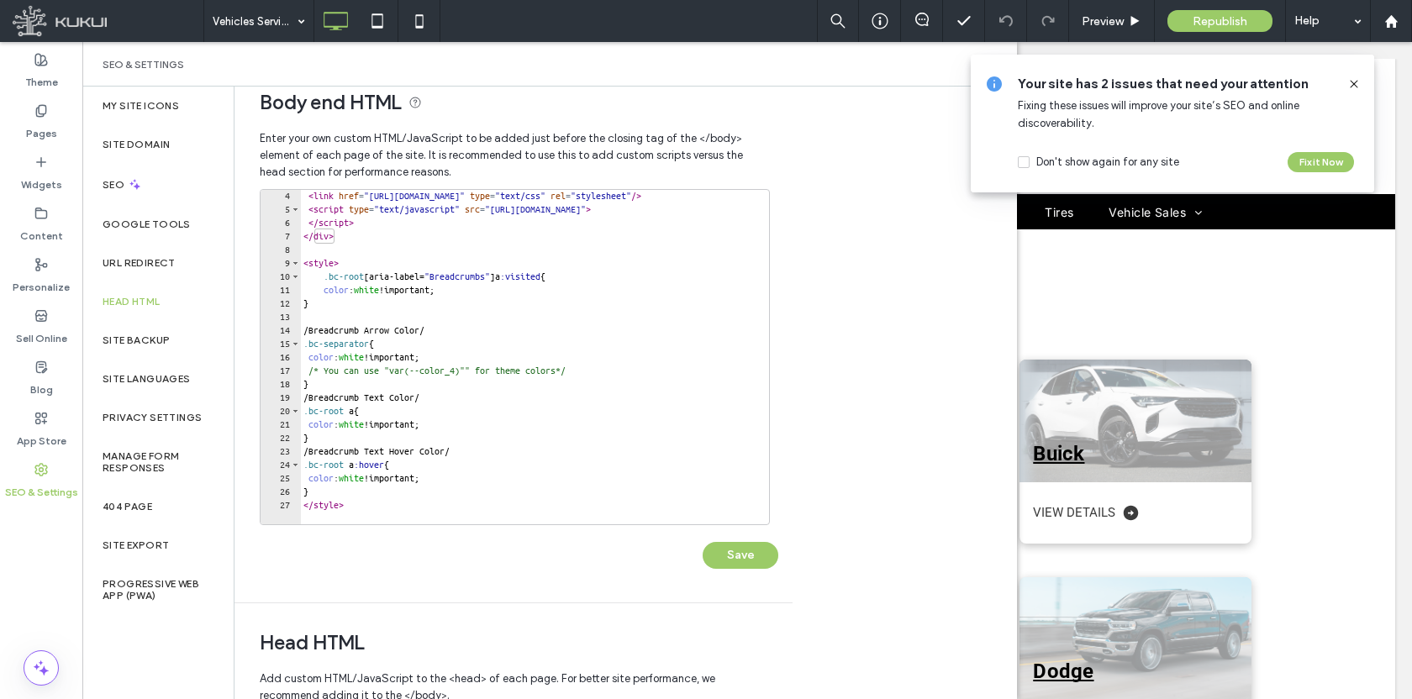
scroll to position [24, 0]
type textarea "**********"
click at [460, 328] on div "< link href = "https://zapi.kukui.com/_WebBuilderAssets/Secured/GlobalSettings/…" at bounding box center [672, 362] width 745 height 349
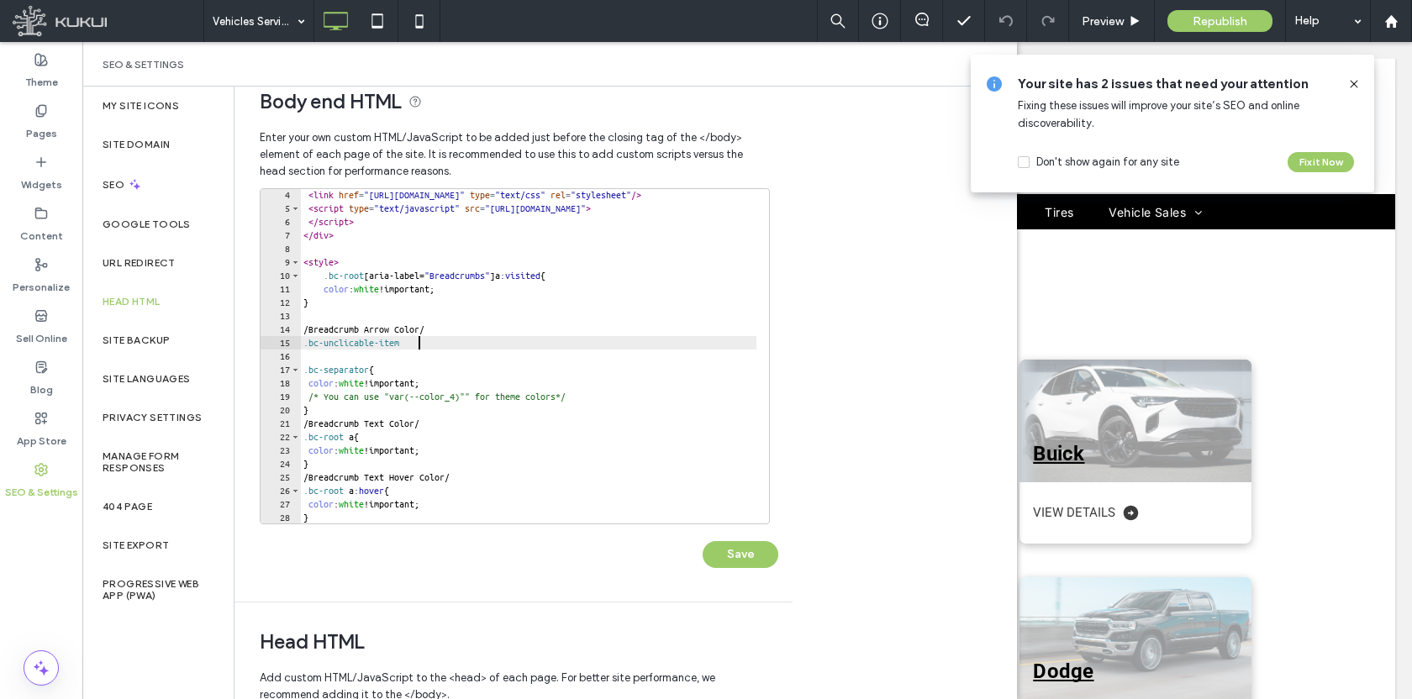
scroll to position [0, 8]
type textarea "**********"
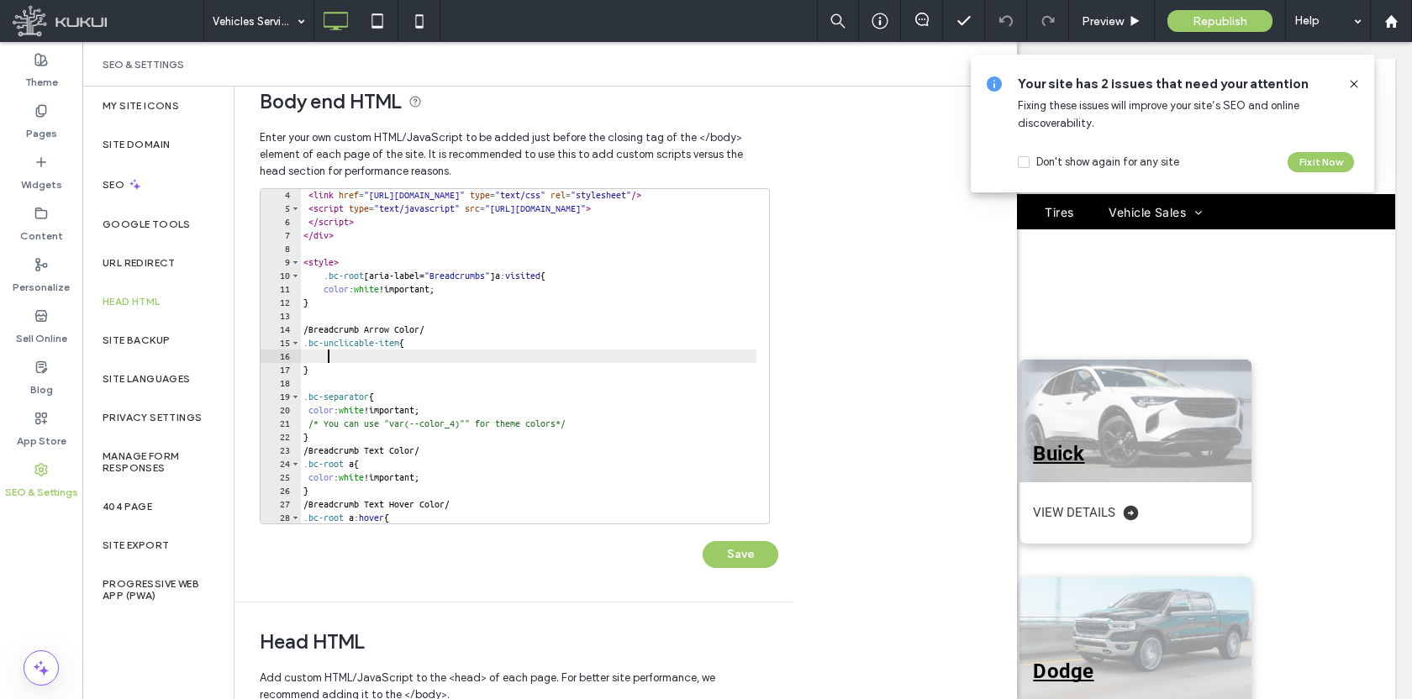
scroll to position [0, 0]
type textarea "*"
click at [760, 543] on button "Save" at bounding box center [740, 554] width 76 height 27
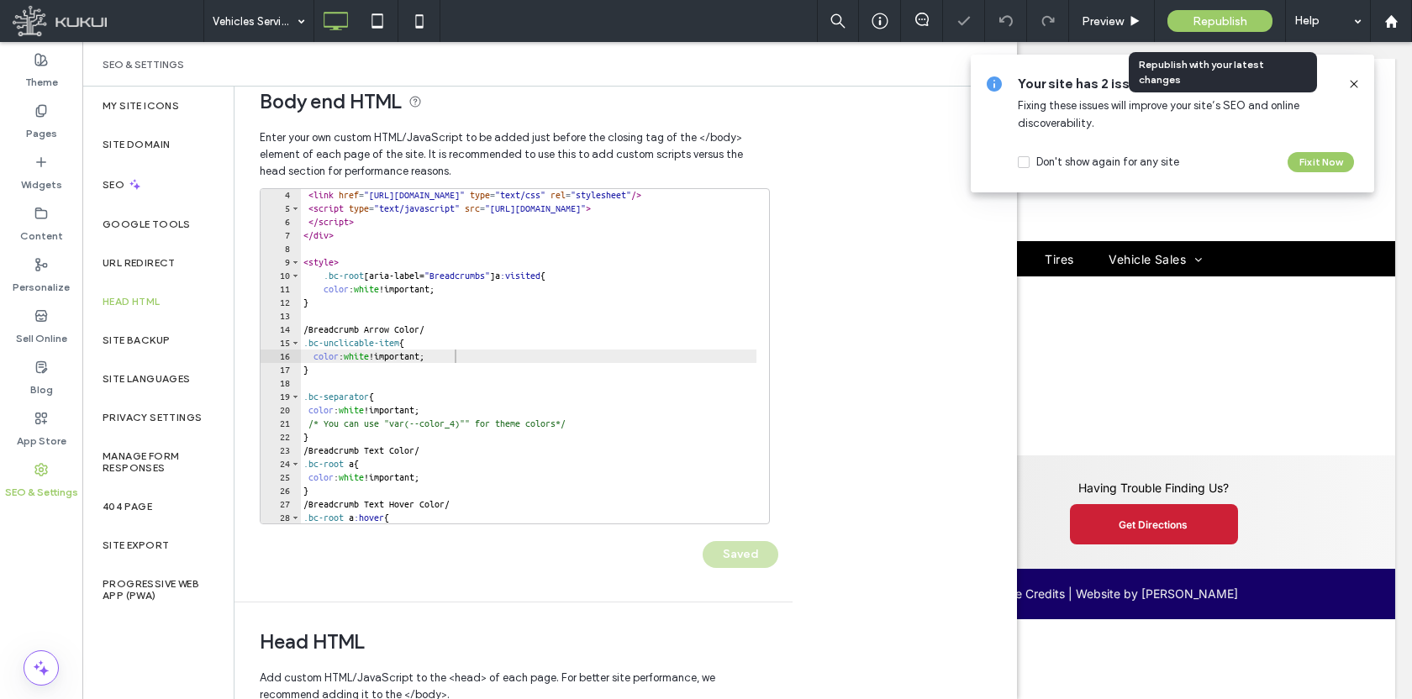
scroll to position [0, 0]
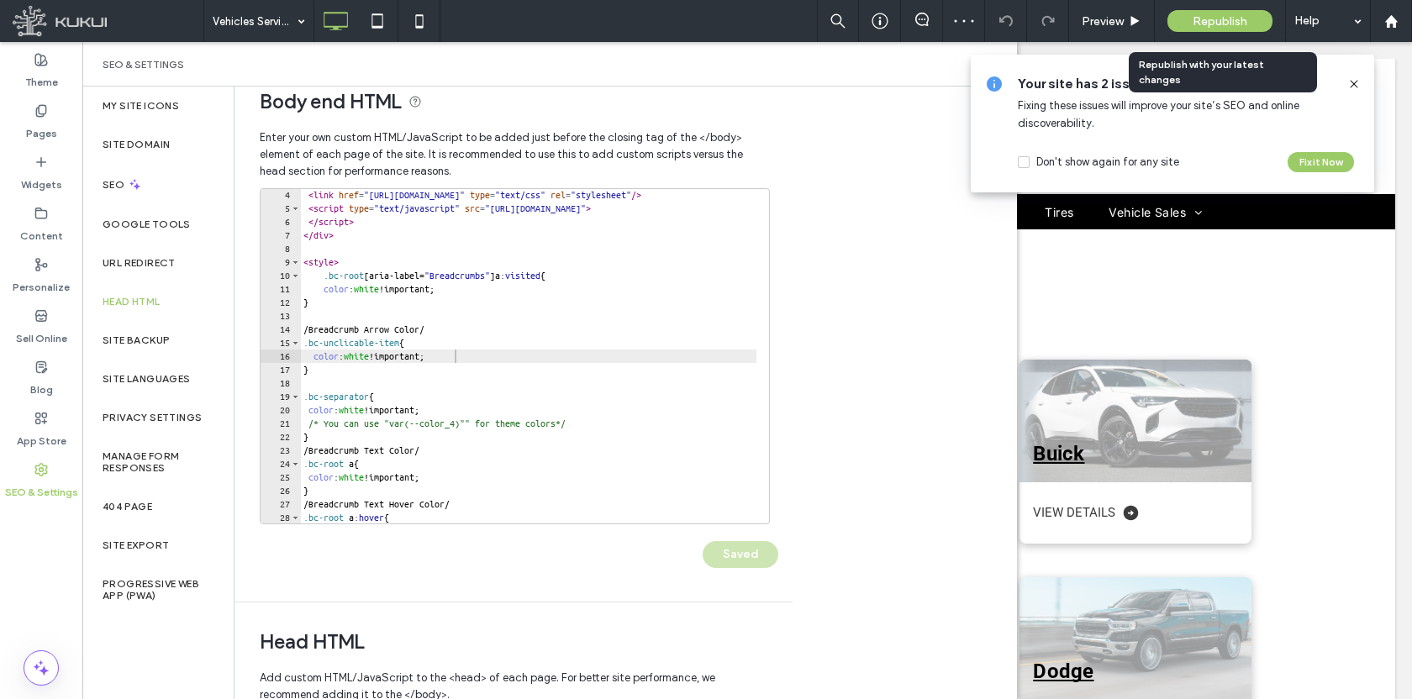
click at [1207, 23] on span "Republish" at bounding box center [1219, 21] width 55 height 14
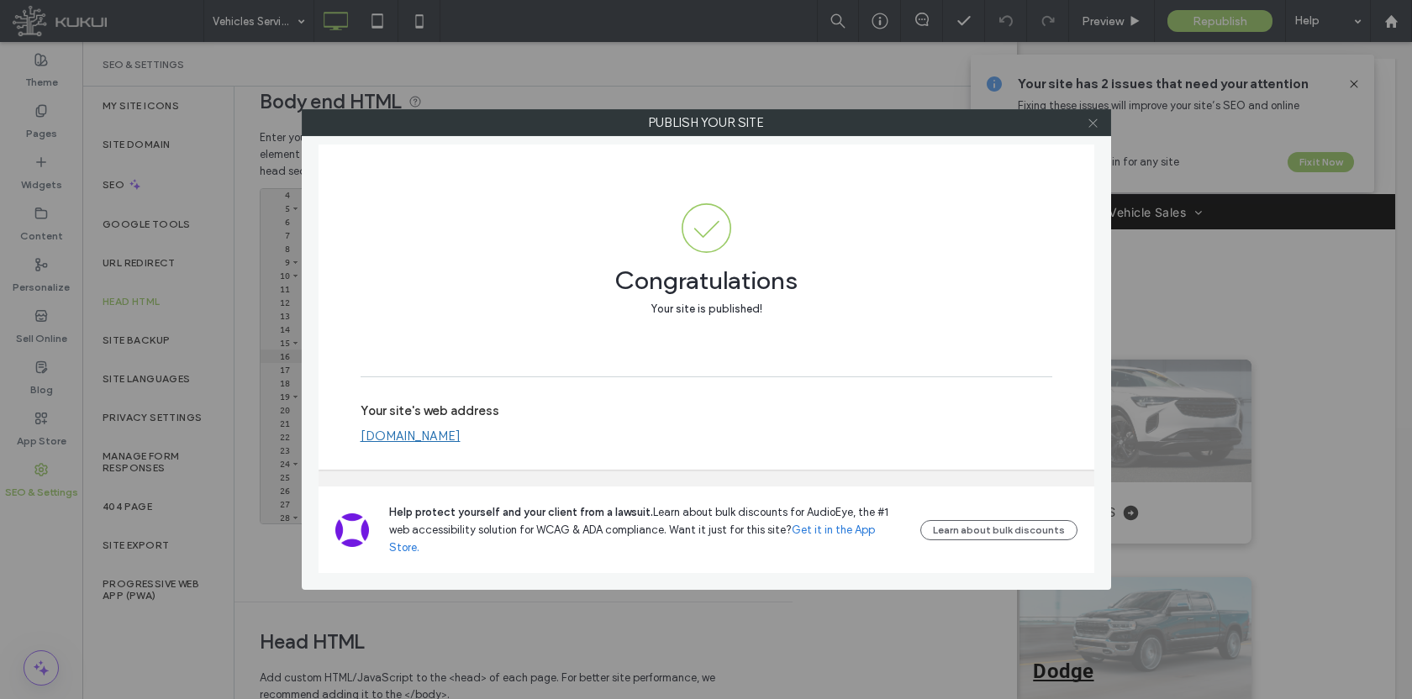
click at [1090, 120] on icon at bounding box center [1092, 123] width 13 height 13
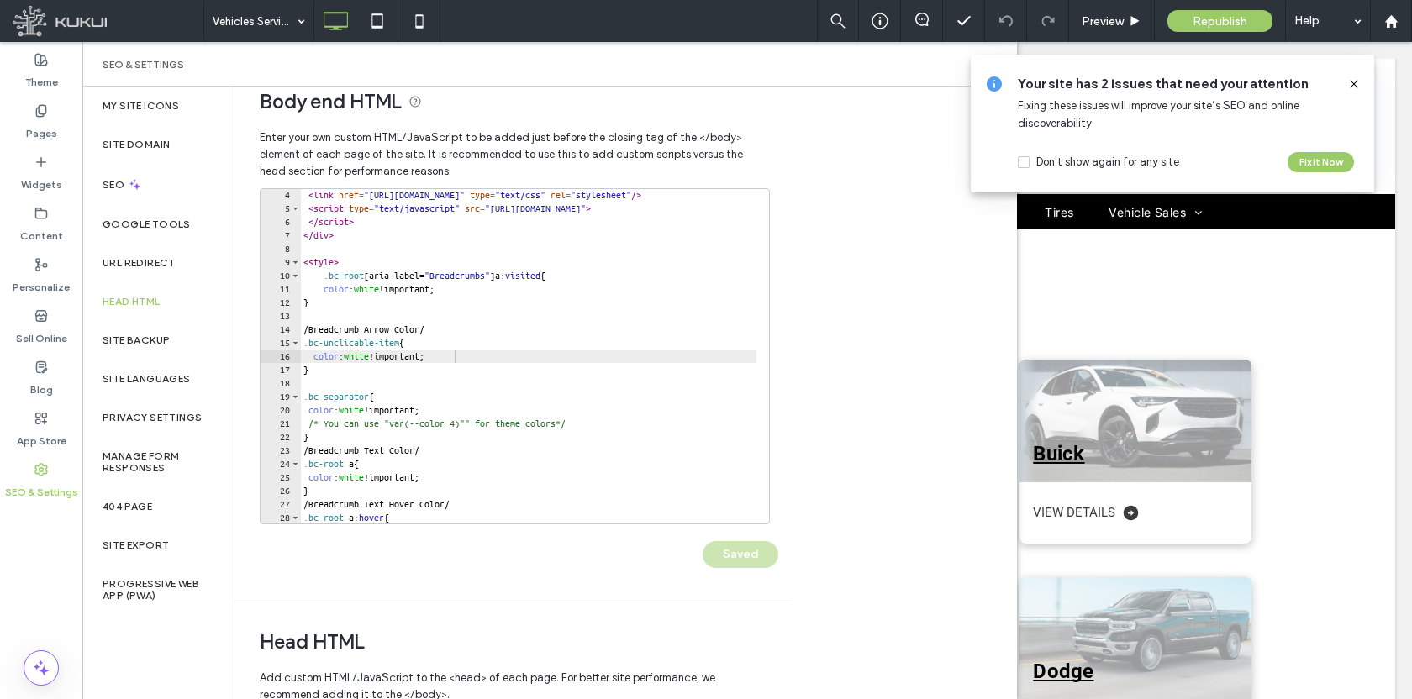
click at [392, 362] on div "< link href = "https://zapi.kukui.com/_WebBuilderAssets/Secured/GlobalSettings/…" at bounding box center [672, 362] width 745 height 349
click at [348, 339] on div "< link href = "https://zapi.kukui.com/_WebBuilderAssets/Secured/GlobalSettings/…" at bounding box center [672, 362] width 745 height 349
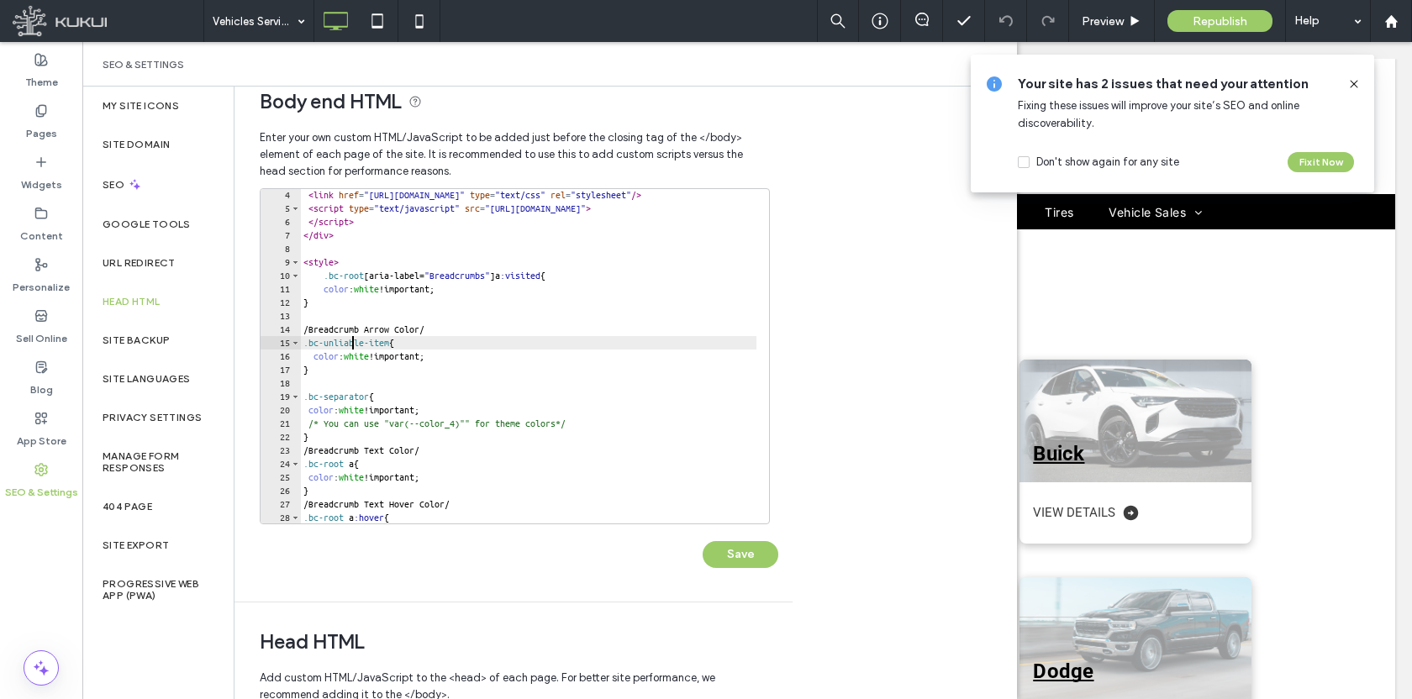
scroll to position [0, 5]
click at [724, 555] on button "Save" at bounding box center [740, 554] width 76 height 27
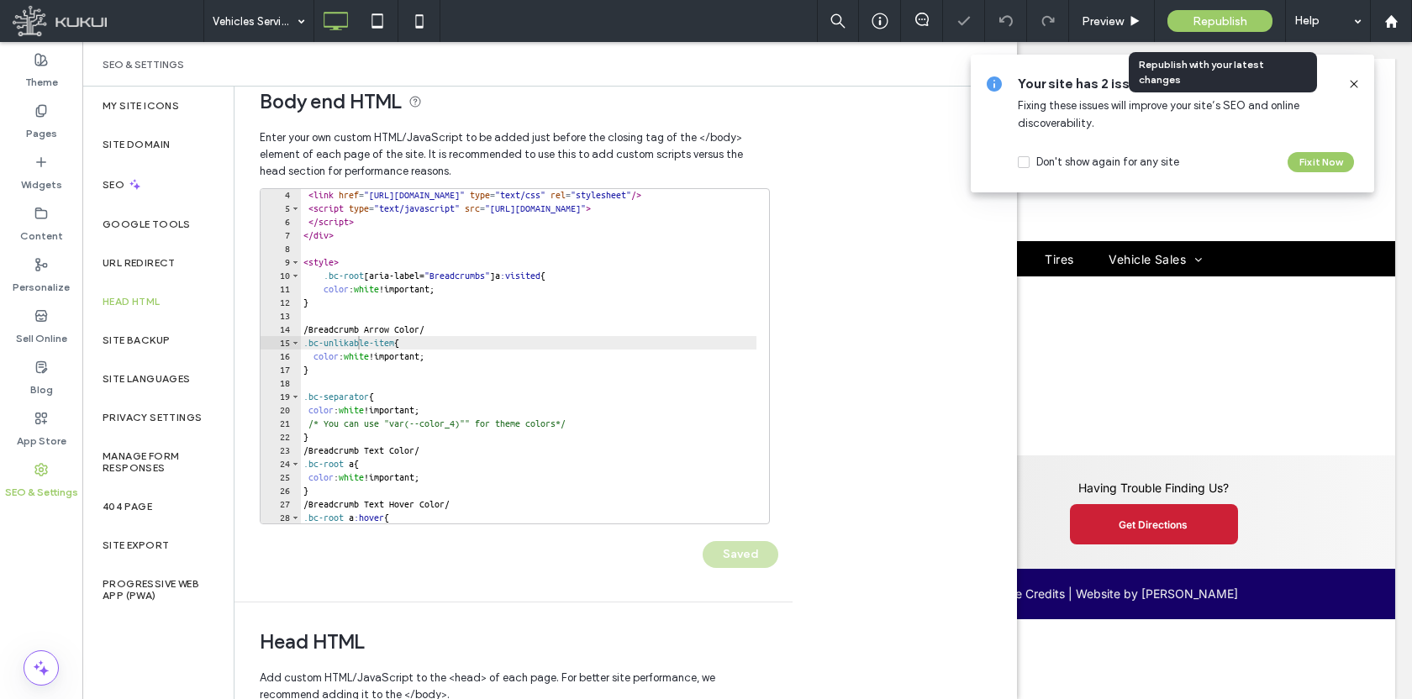
scroll to position [0, 0]
click at [1187, 22] on div "Republish" at bounding box center [1219, 21] width 105 height 22
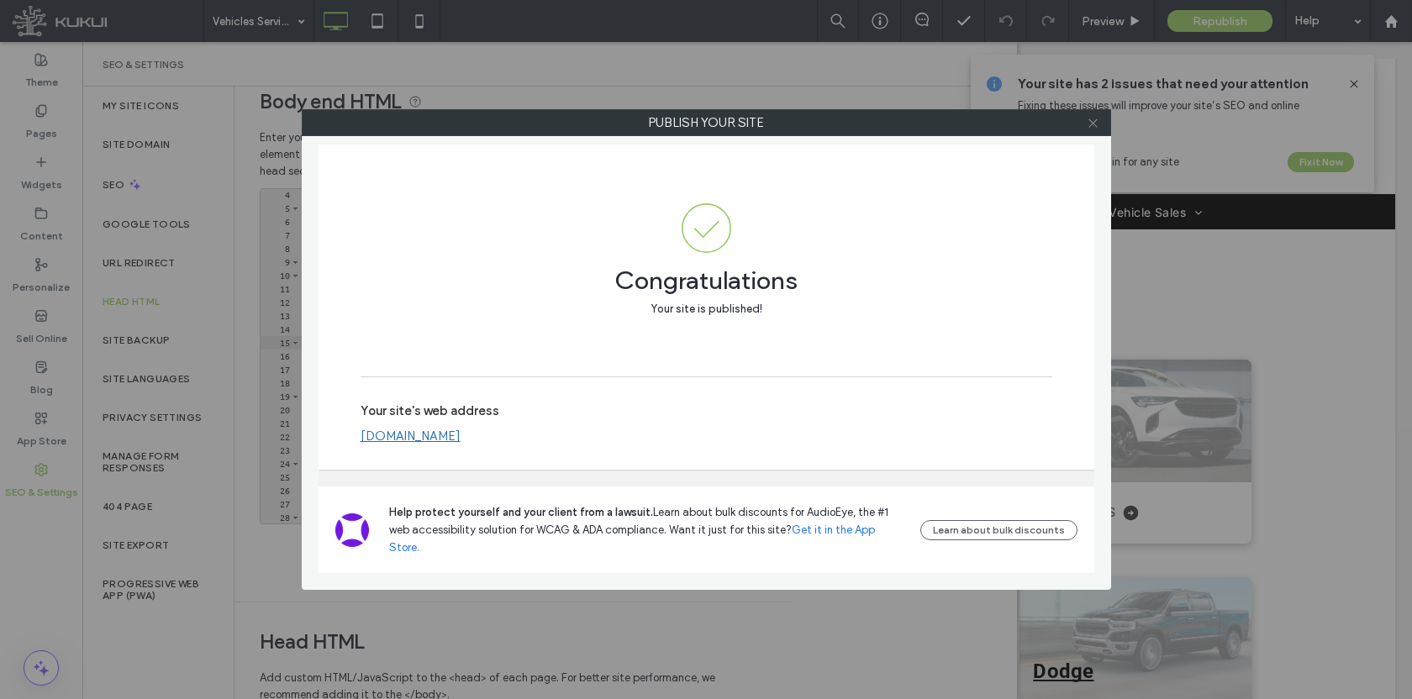
click at [1091, 124] on use at bounding box center [1092, 122] width 8 height 8
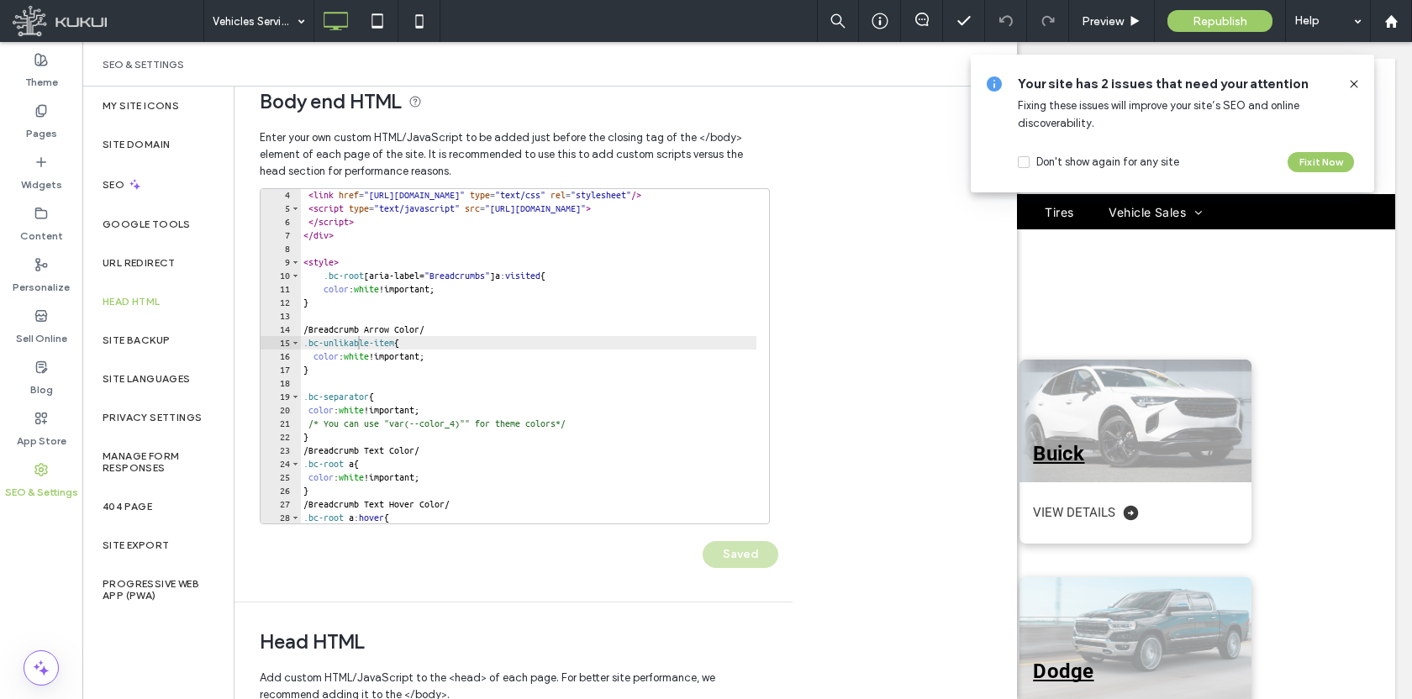
click at [354, 348] on div "< link href = "https://zapi.kukui.com/_WebBuilderAssets/Secured/GlobalSettings/…" at bounding box center [672, 362] width 745 height 349
click at [739, 555] on button "Save" at bounding box center [740, 554] width 76 height 27
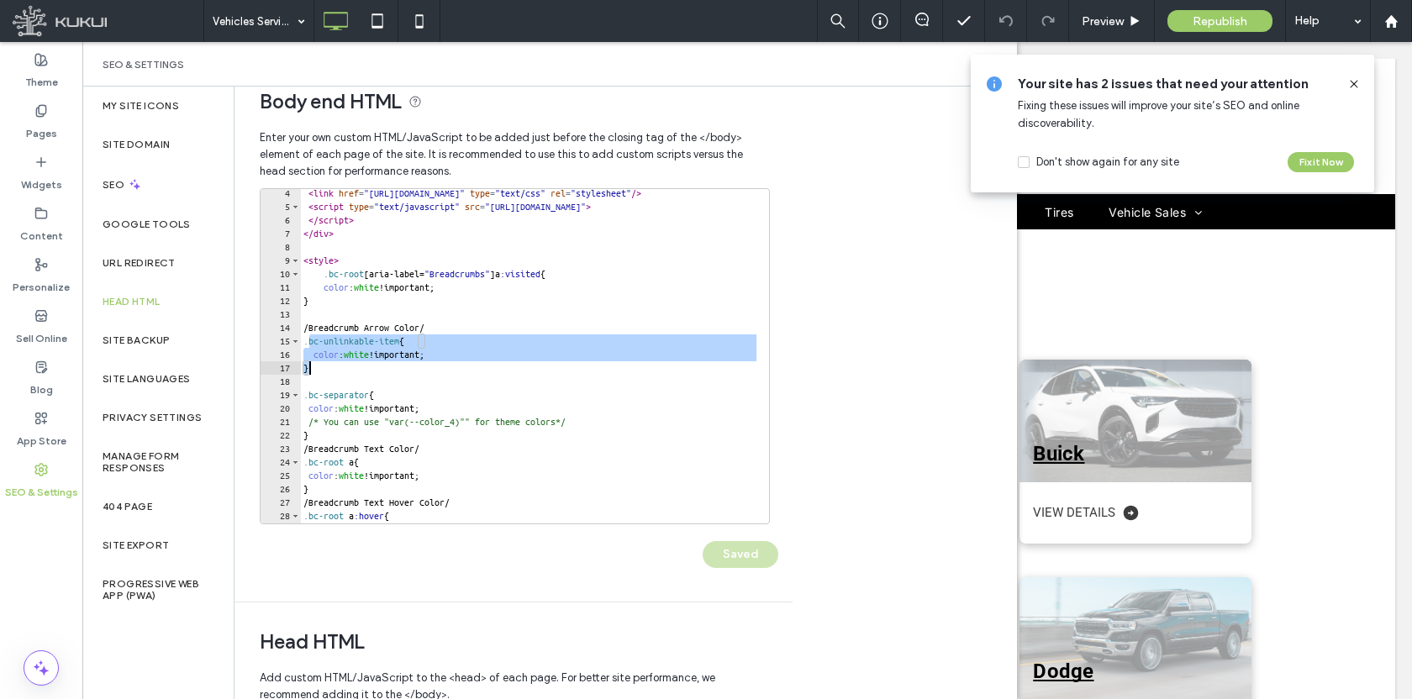
drag, startPoint x: 308, startPoint y: 340, endPoint x: 454, endPoint y: 368, distance: 148.0
click at [454, 368] on div "< link href = "https://zapi.kukui.com/_WebBuilderAssets/Secured/GlobalSettings/…" at bounding box center [672, 361] width 745 height 349
click at [884, 427] on div "**********" at bounding box center [625, 393] width 782 height 613
click at [586, 433] on div "< link href = "https://zapi.kukui.com/_WebBuilderAssets/Secured/GlobalSettings/…" at bounding box center [672, 361] width 745 height 349
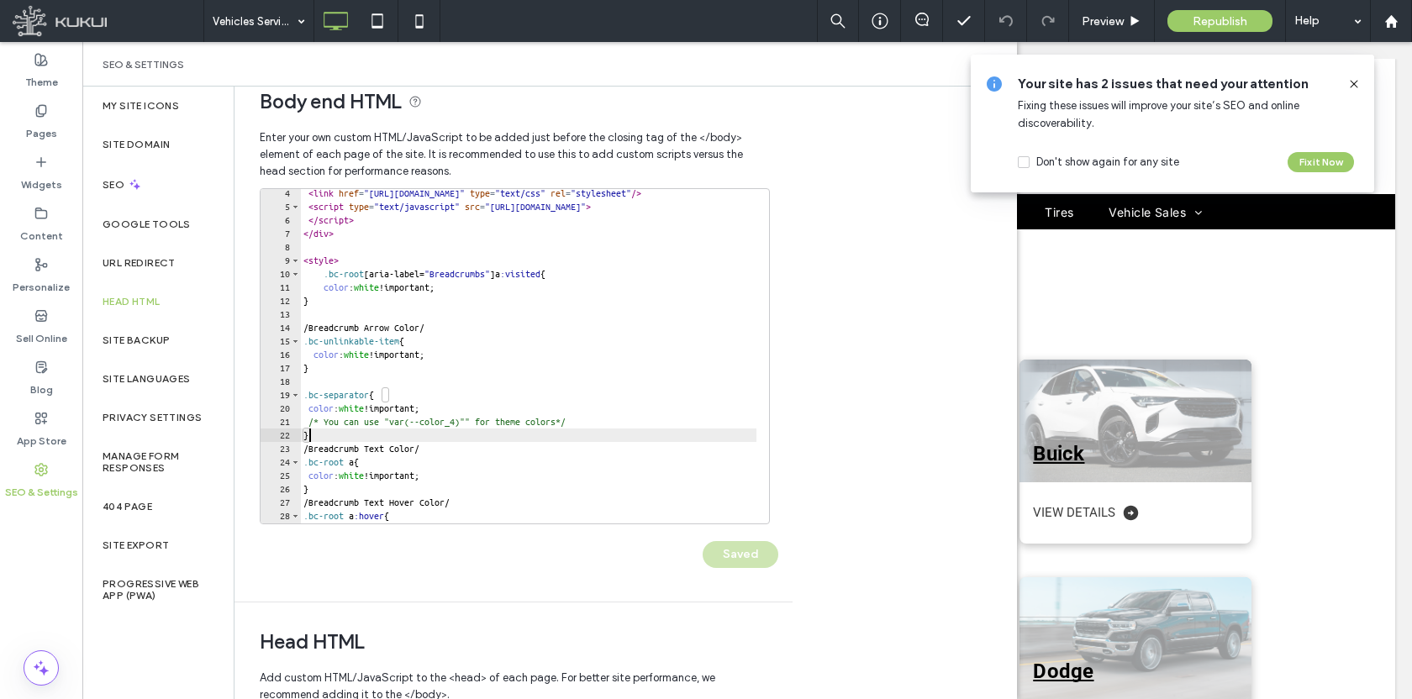
scroll to position [0, 0]
click at [418, 340] on div "< link href = "https://zapi.kukui.com/_WebBuilderAssets/Secured/GlobalSettings/…" at bounding box center [672, 361] width 745 height 349
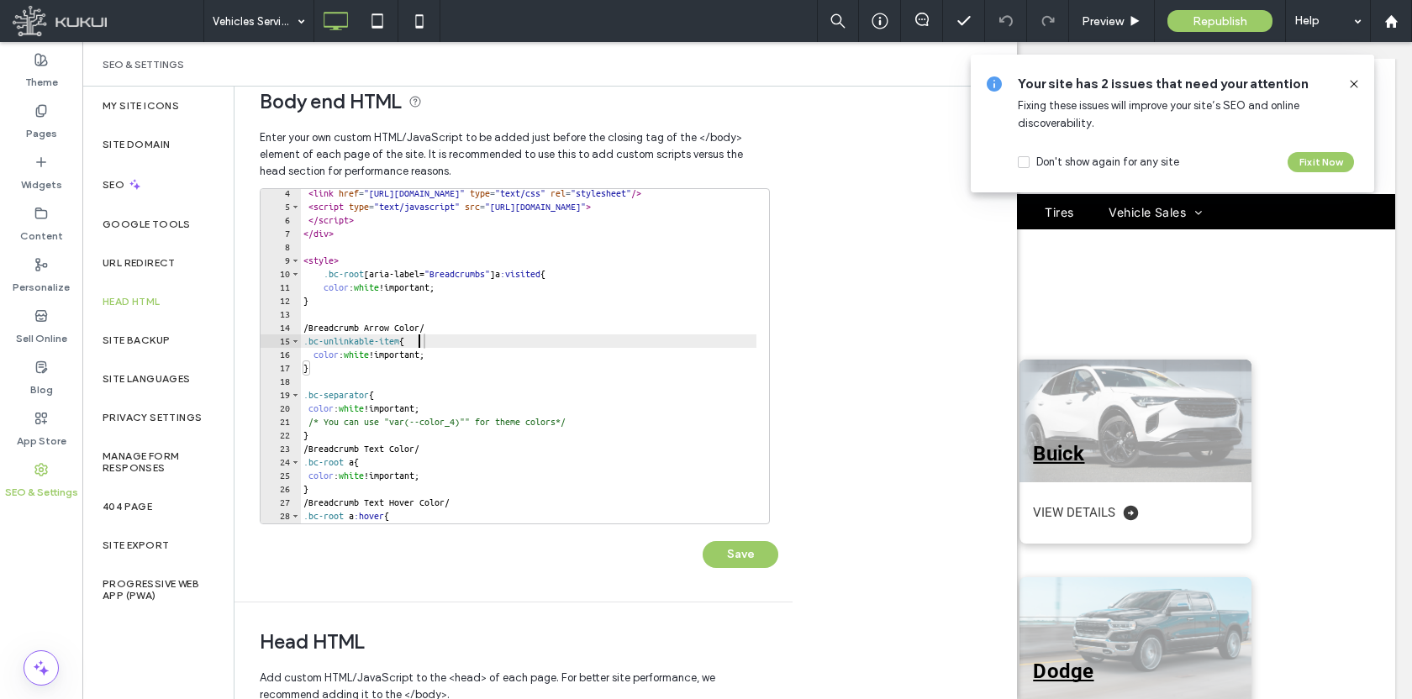
scroll to position [0, 9]
click at [735, 547] on button "Save" at bounding box center [740, 554] width 76 height 27
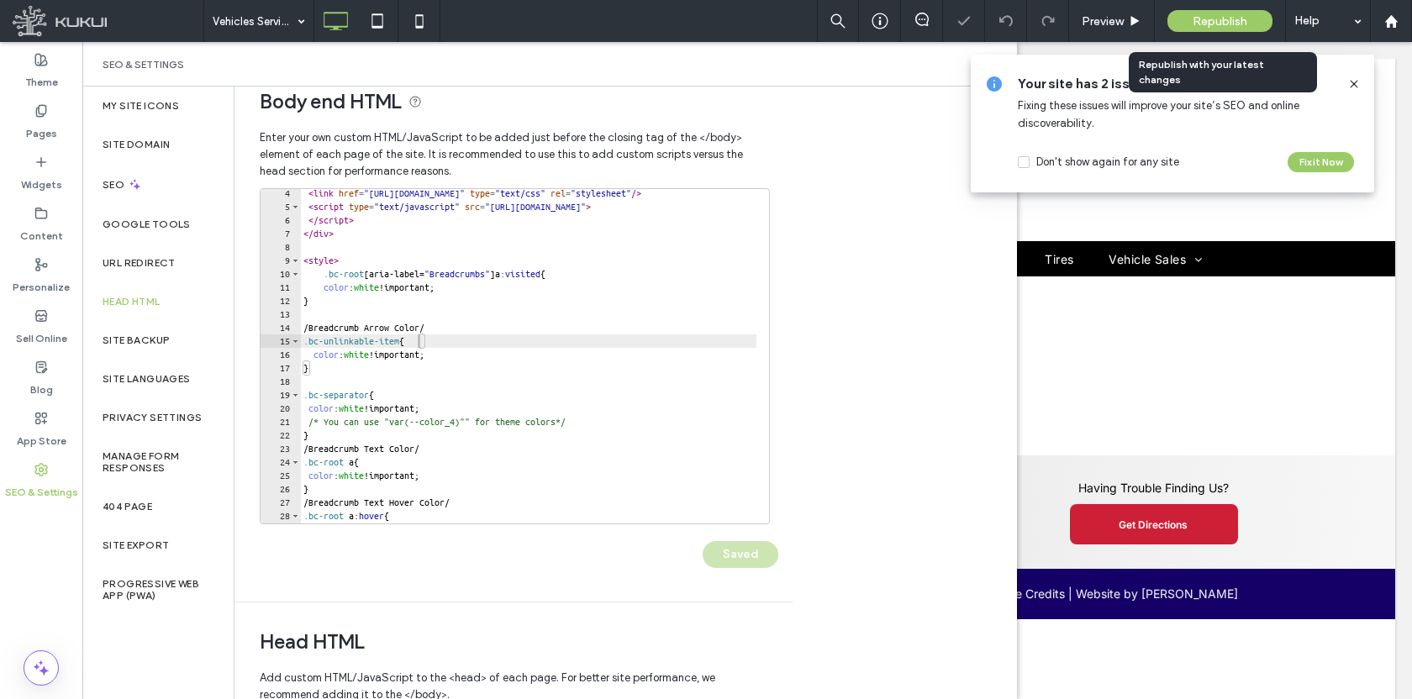
scroll to position [0, 0]
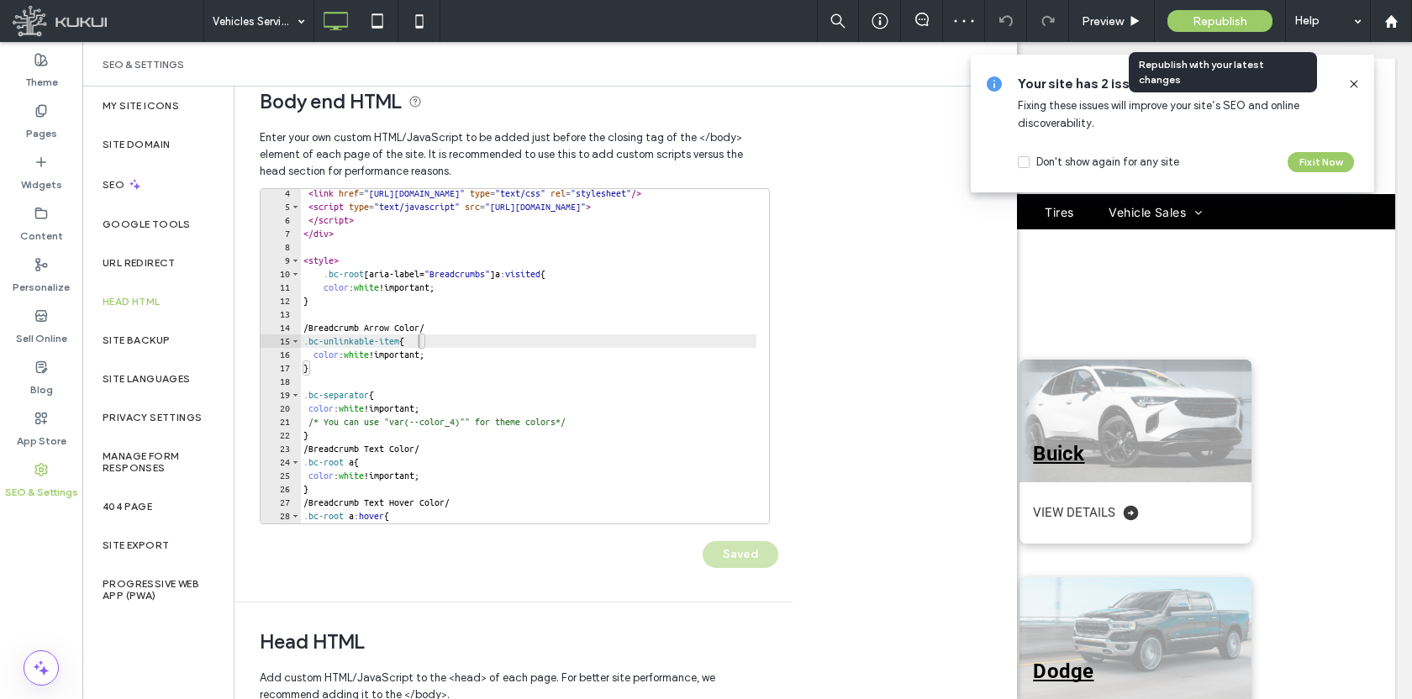
click at [1228, 26] on span "Republish" at bounding box center [1219, 21] width 55 height 14
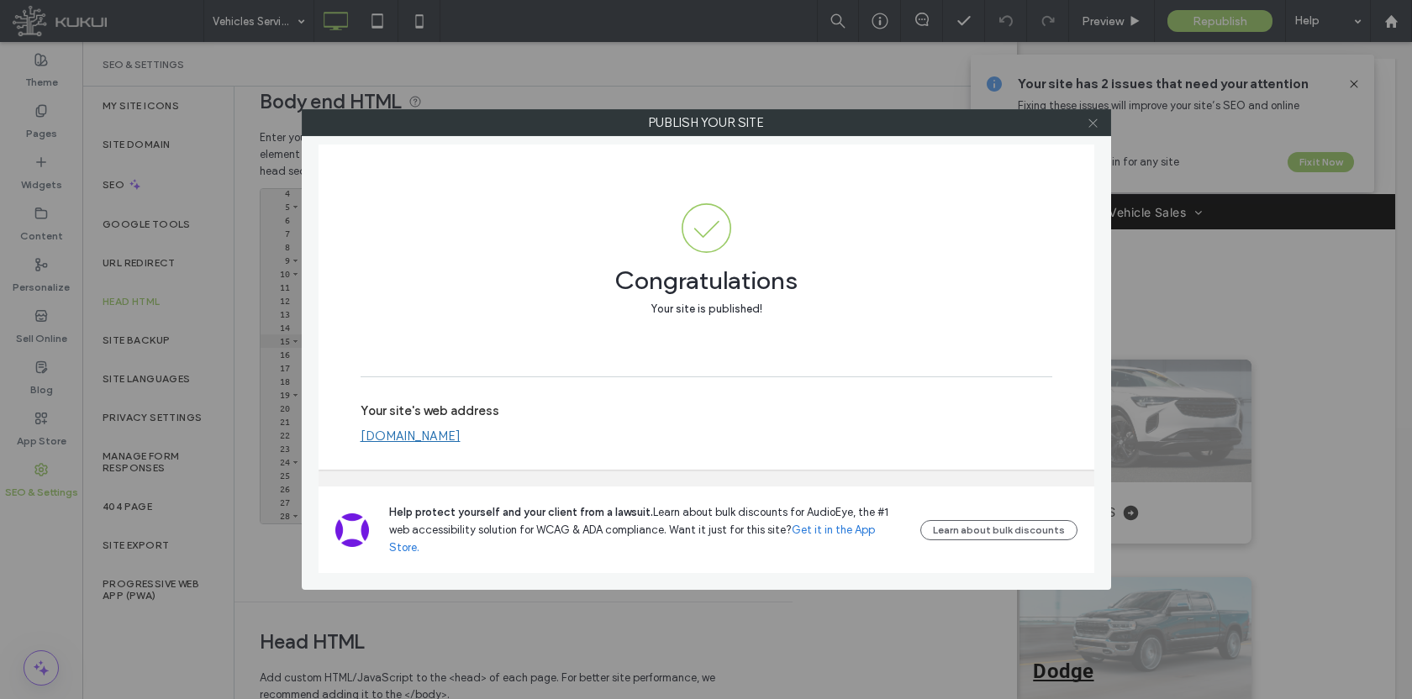
click at [1091, 125] on icon at bounding box center [1092, 123] width 13 height 13
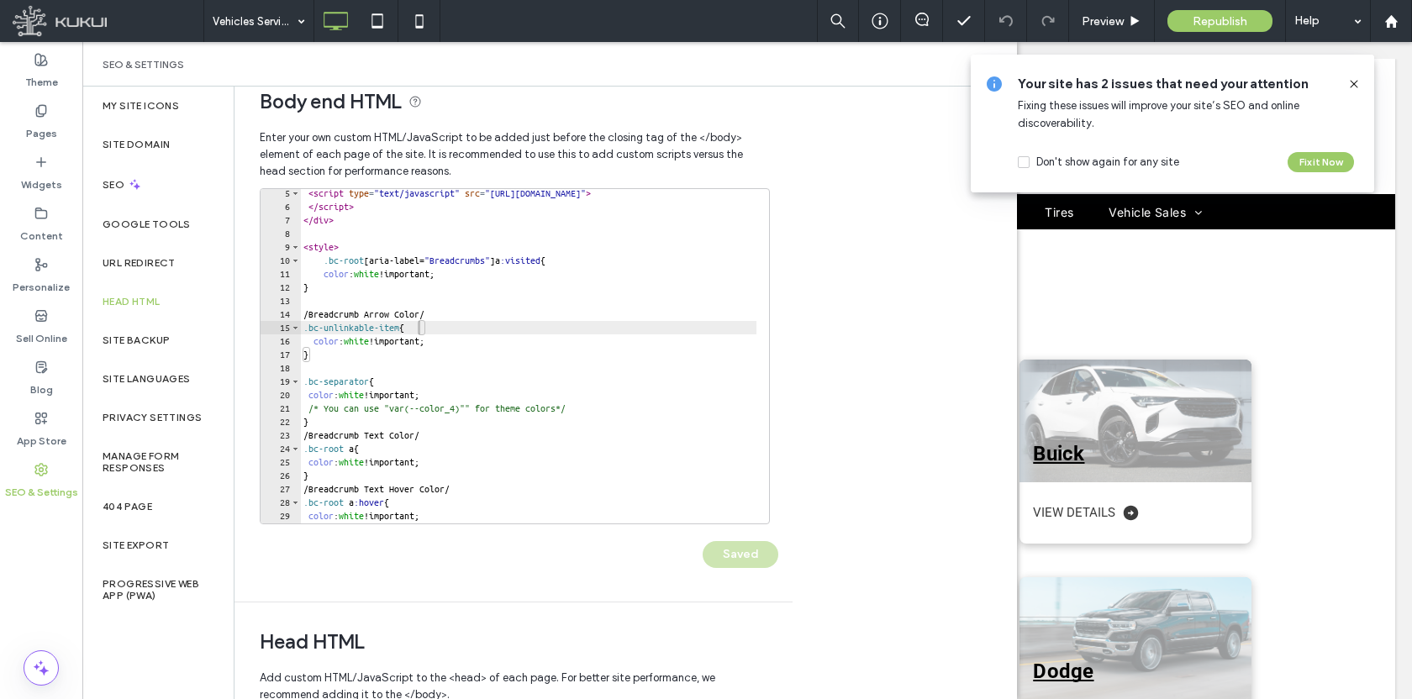
scroll to position [50, 0]
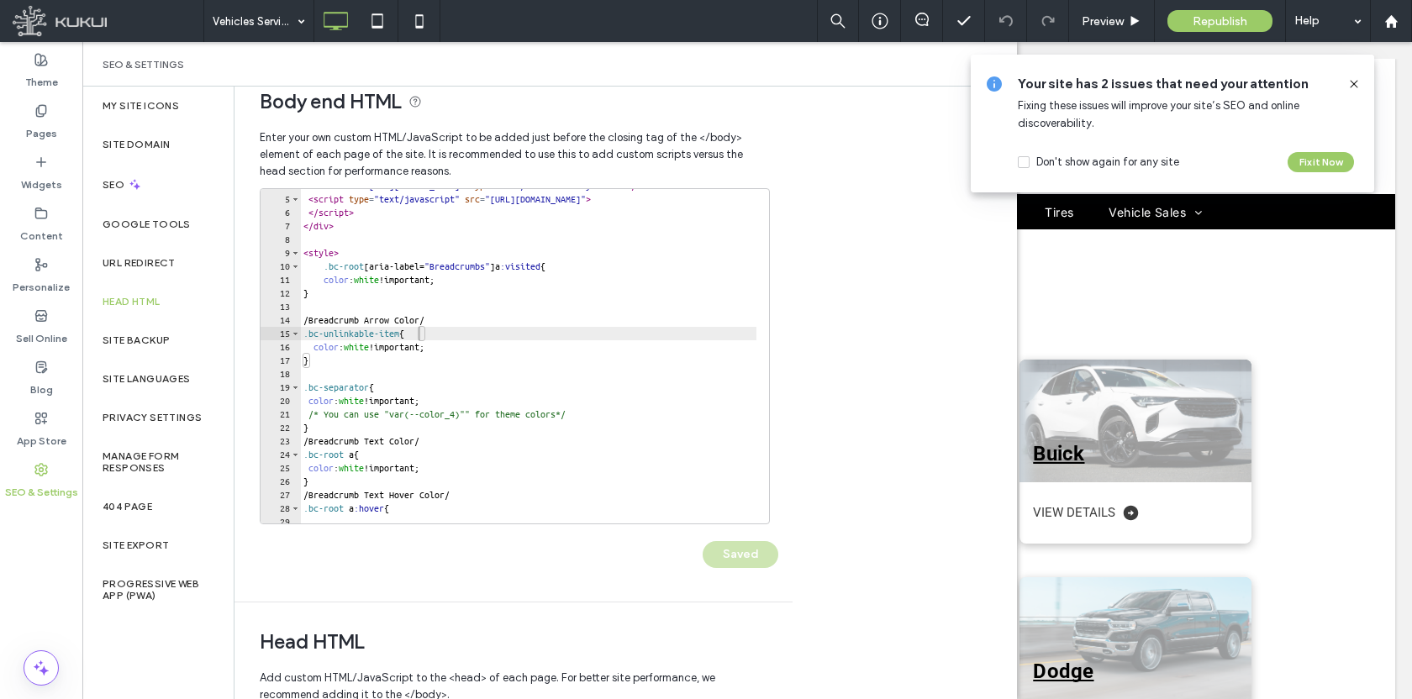
click at [468, 348] on div "< link href = "https://zapi.kukui.com/_WebBuilderAssets/Secured/GlobalSettings/…" at bounding box center [672, 353] width 745 height 349
click at [468, 349] on div "< link href = "https://zapi.kukui.com/_WebBuilderAssets/Secured/GlobalSettings/…" at bounding box center [672, 353] width 745 height 349
click at [447, 364] on div "< link href = "https://zapi.kukui.com/_WebBuilderAssets/Secured/GlobalSettings/…" at bounding box center [672, 353] width 745 height 349
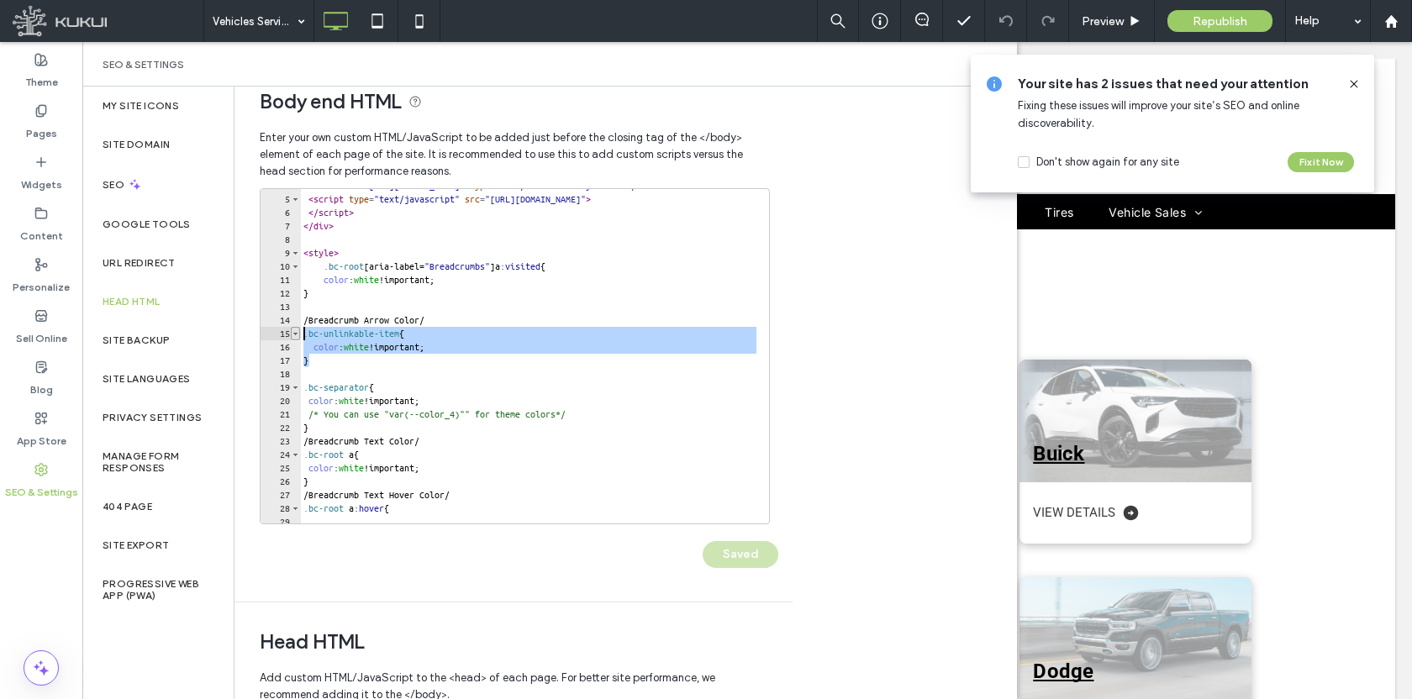
drag, startPoint x: 446, startPoint y: 364, endPoint x: 299, endPoint y: 330, distance: 150.8
click at [299, 330] on div "* 4 5 6 7 8 9 10 11 12 13 14 15 16 17 18 19 20 21 22 23 24 25 26 27 28 29 30 < …" at bounding box center [515, 356] width 510 height 336
type textarea "**********"
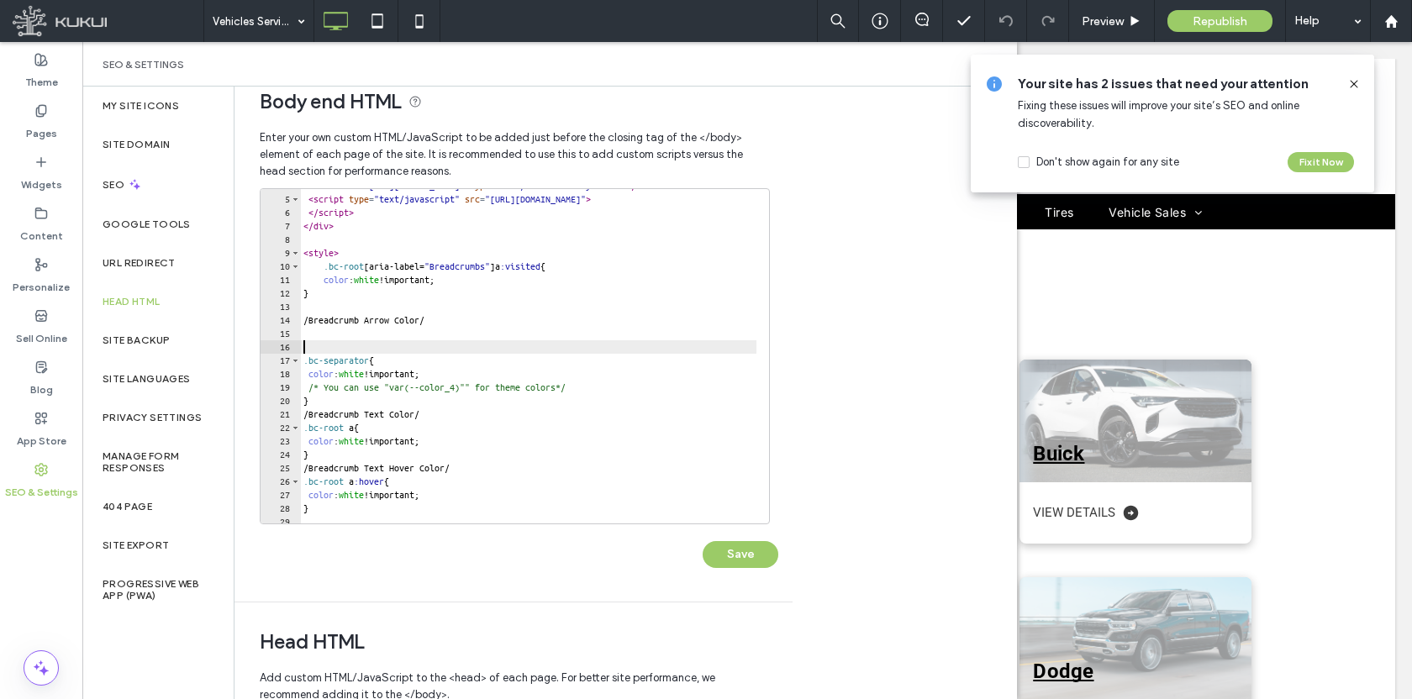
type textarea "**********"
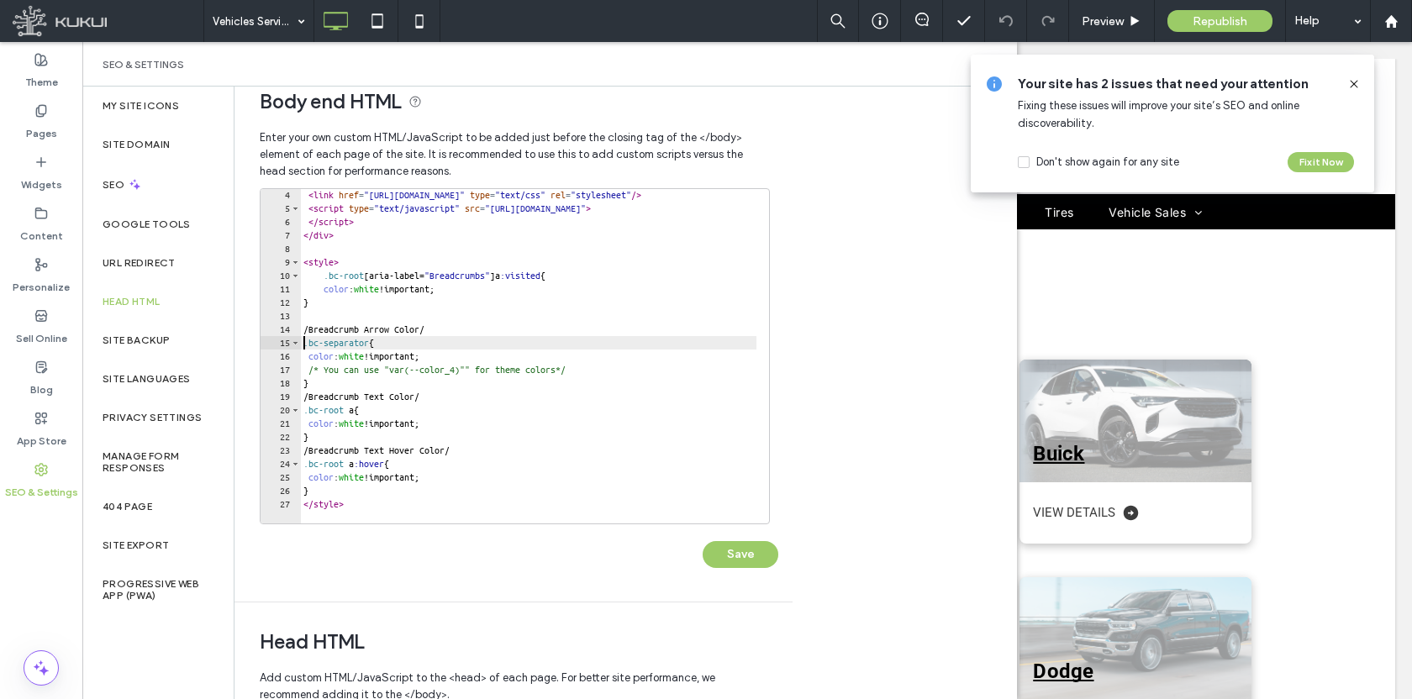
scroll to position [41, 0]
click at [735, 562] on button "Save" at bounding box center [740, 554] width 76 height 27
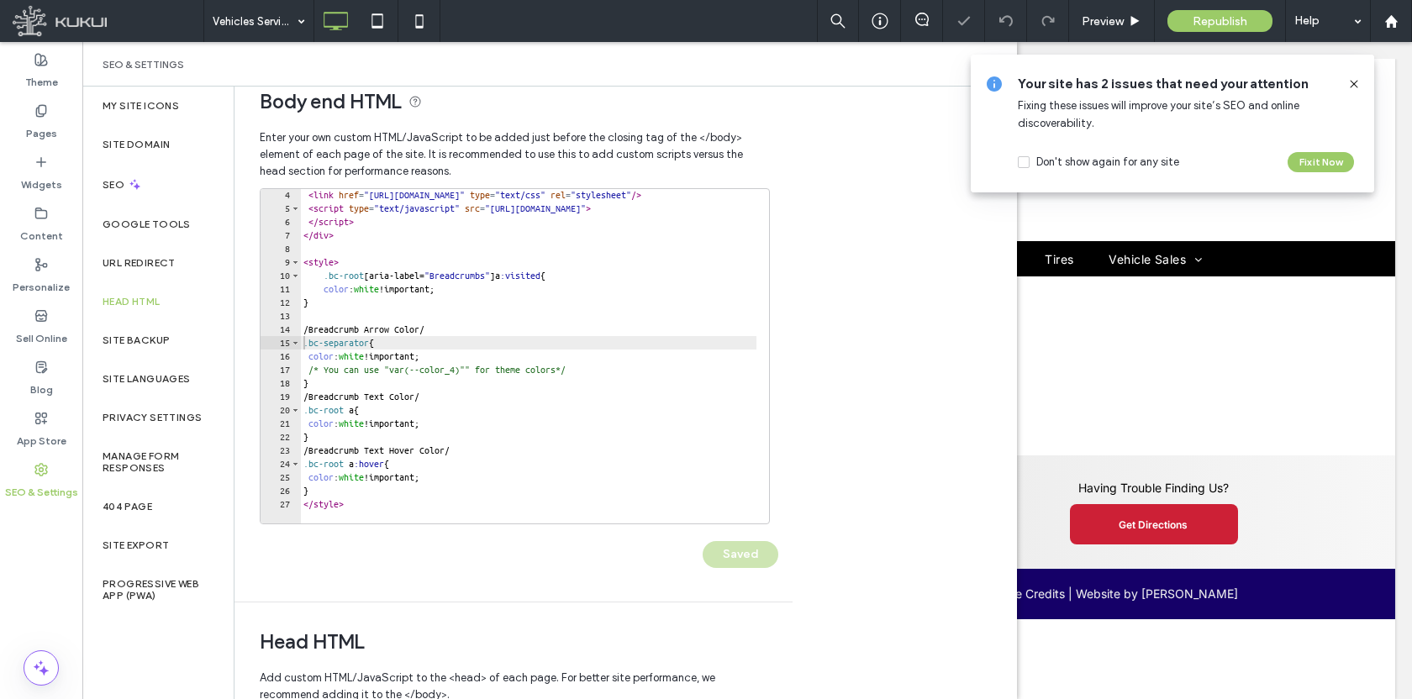
scroll to position [0, 0]
